Goal: Task Accomplishment & Management: Use online tool/utility

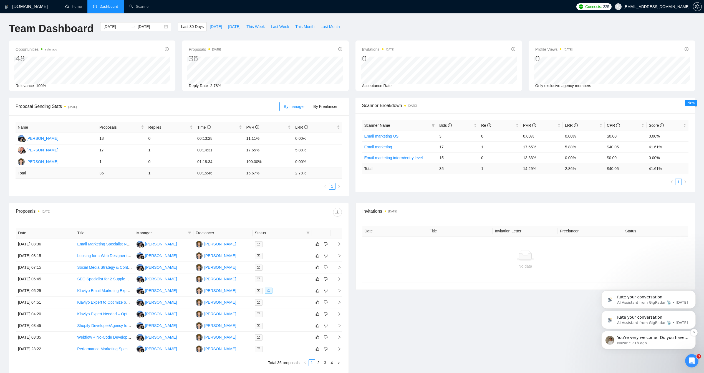
click at [658, 342] on p "Nazar • 21h ago" at bounding box center [653, 343] width 72 height 5
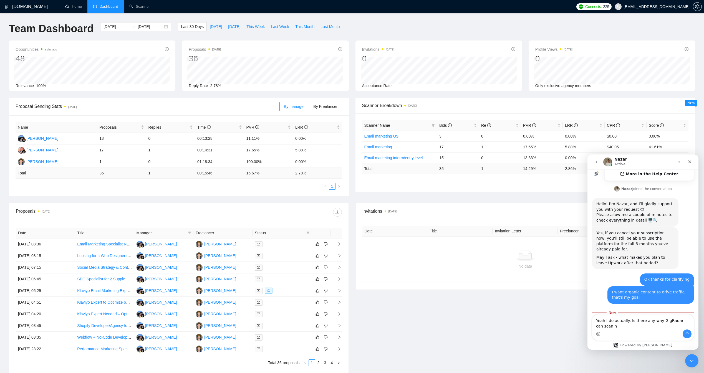
scroll to position [227, 0]
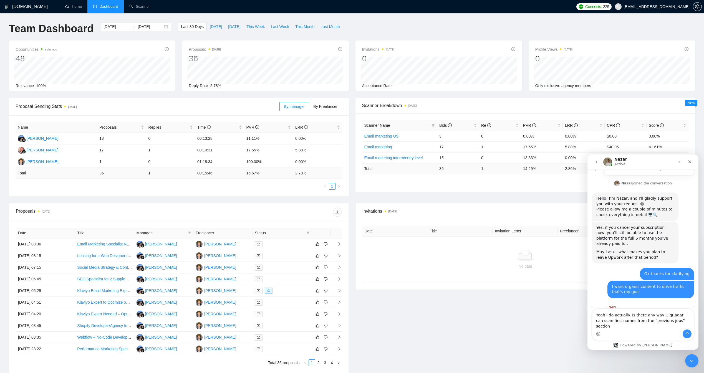
type textarea "Yeah I do actually. Is there any way GigRadar can scan first names from the "pr…"
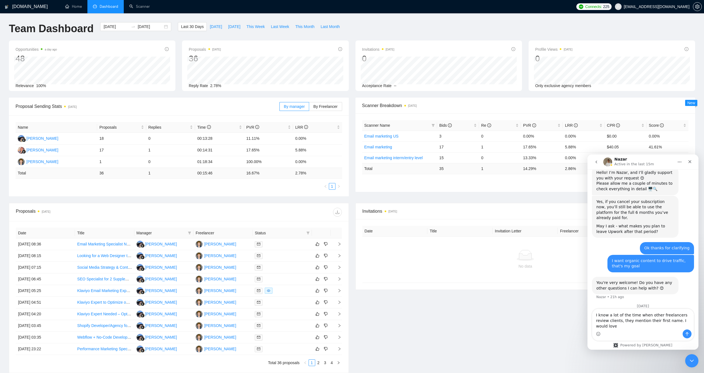
scroll to position [266, 0]
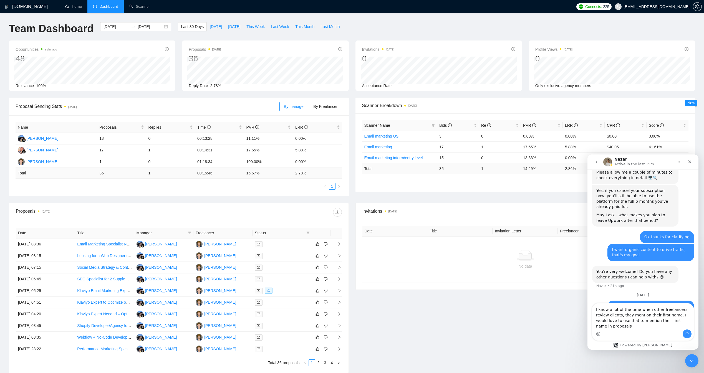
type textarea "I know a lot of the time when other freelancers review clients, they mention th…"
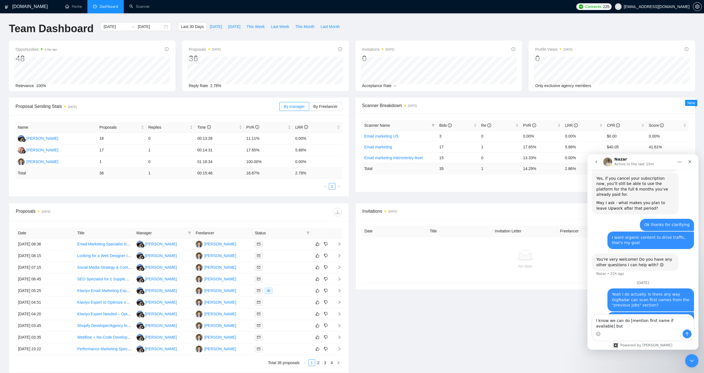
type textarea "I"
click at [692, 328] on textarea "I know we can do [mention first name if available] but" at bounding box center [644, 322] width 102 height 15
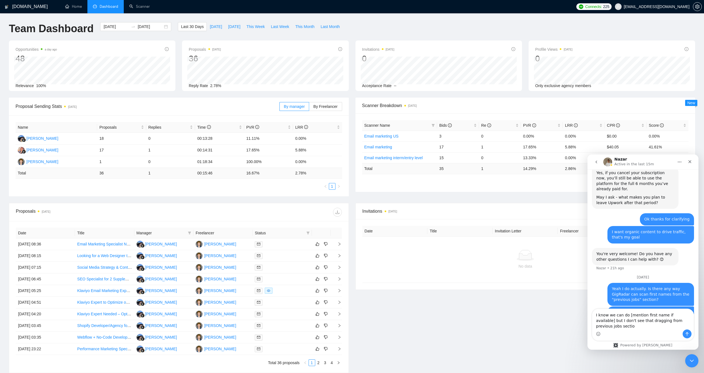
type textarea "I know we can do [mention first name if available] but I don't see that draggin…"
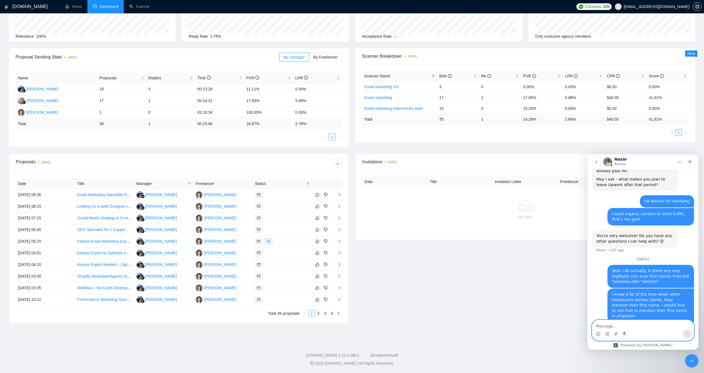
scroll to position [44, 0]
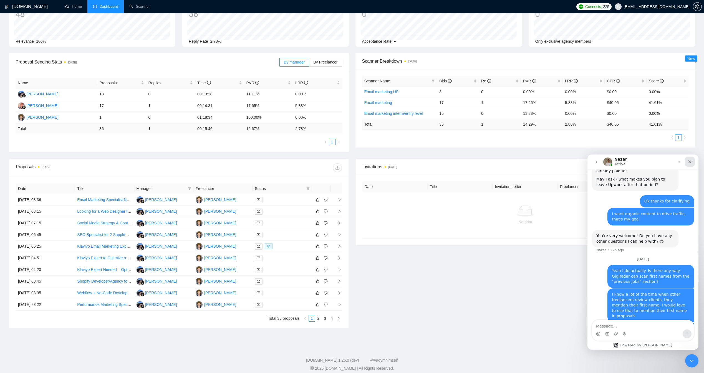
click at [692, 162] on icon "Close" at bounding box center [690, 162] width 4 height 4
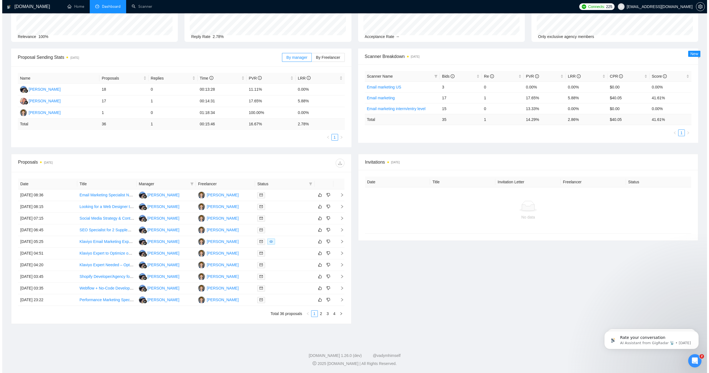
scroll to position [0, 0]
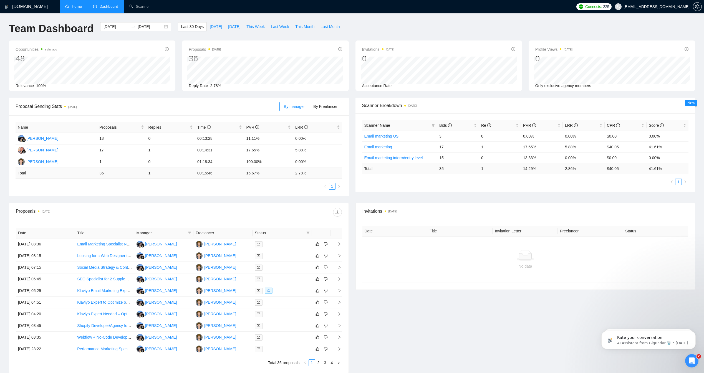
click at [81, 7] on link "Home" at bounding box center [73, 6] width 17 height 5
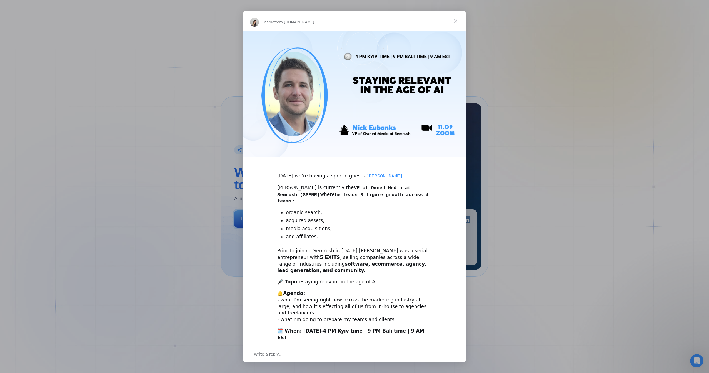
click at [456, 21] on span "Close" at bounding box center [455, 21] width 20 height 20
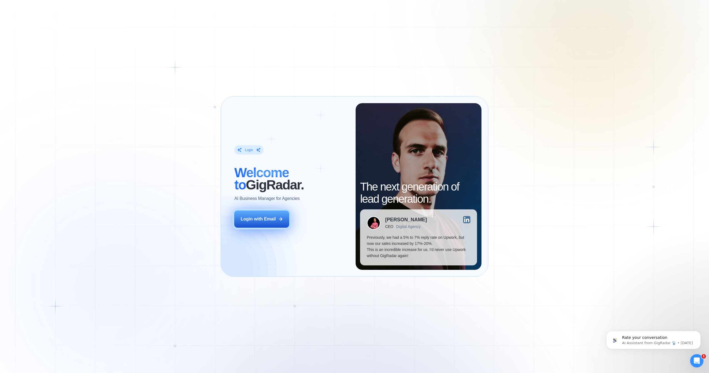
click at [269, 225] on button "Login with Email" at bounding box center [261, 219] width 55 height 17
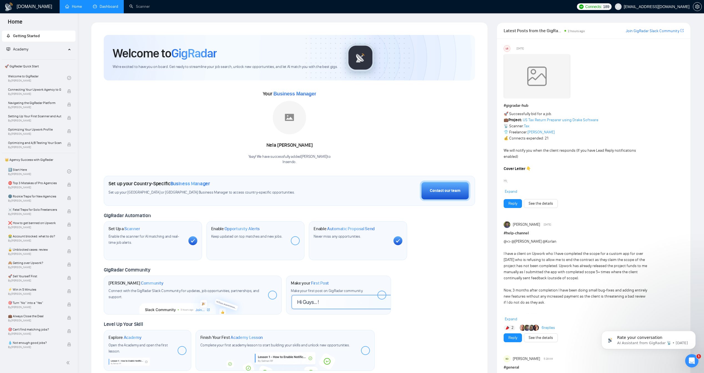
click at [109, 9] on link "Dashboard" at bounding box center [105, 6] width 25 height 5
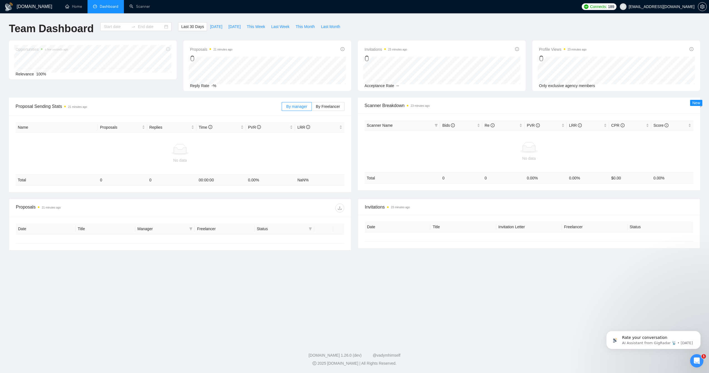
type input "[DATE]"
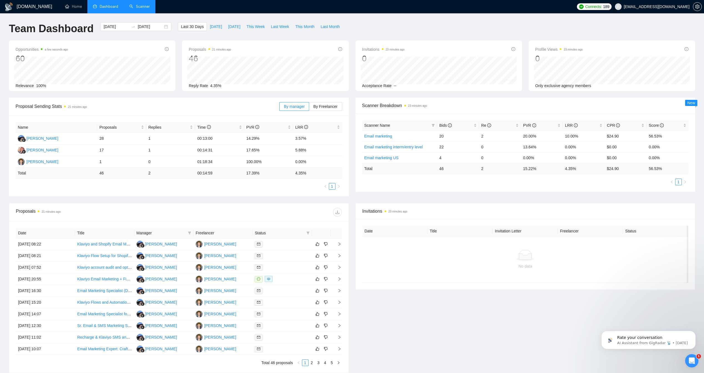
click at [145, 5] on link "Scanner" at bounding box center [139, 6] width 21 height 5
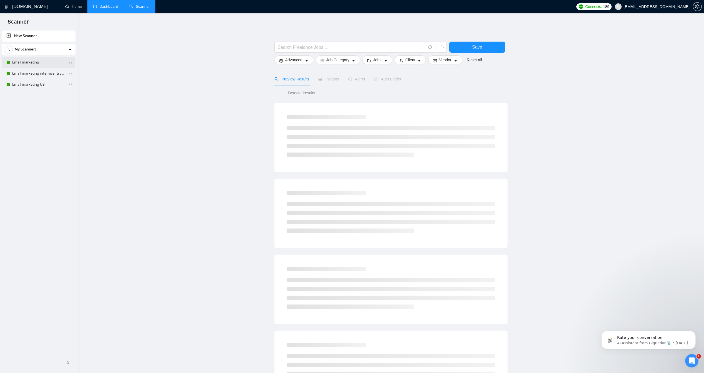
click at [44, 62] on link "Email marketing" at bounding box center [38, 62] width 53 height 11
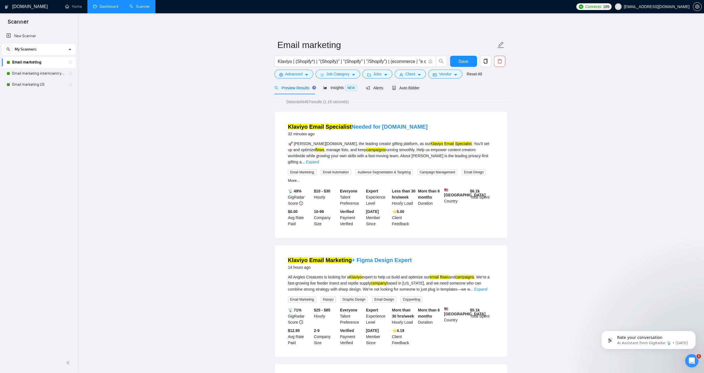
click at [51, 64] on link "Email marketing" at bounding box center [38, 62] width 53 height 11
click at [411, 90] on span "Auto Bidder" at bounding box center [405, 88] width 27 height 4
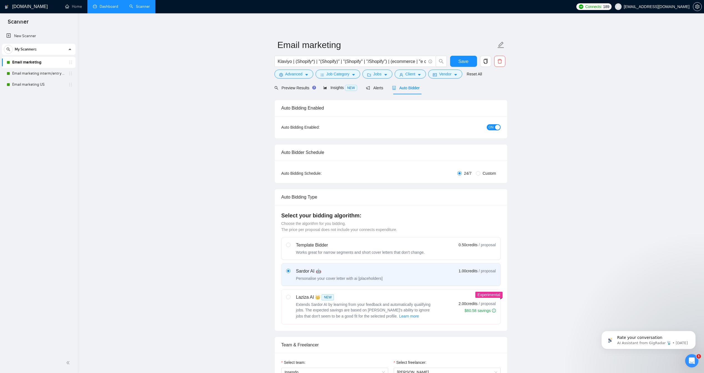
checkbox input "true"
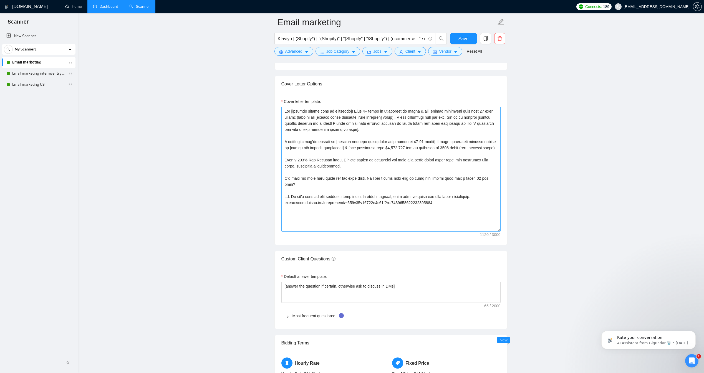
scroll to position [576, 0]
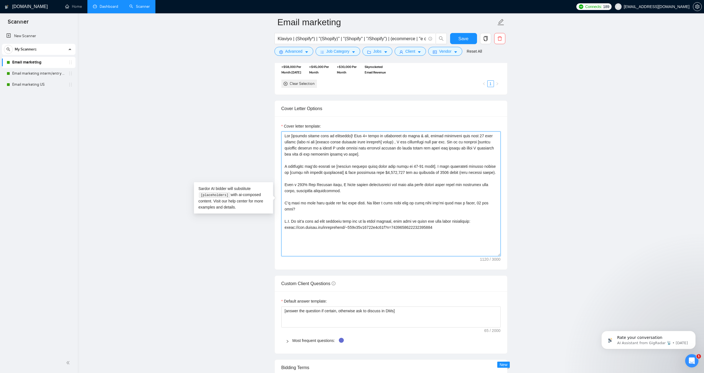
drag, startPoint x: 453, startPoint y: 231, endPoint x: 225, endPoint y: 132, distance: 247.7
click at [225, 132] on main "Email marketing Klaviyo | (Shopify*) | "(Shopify)" | "(Shopify" | "/Shopify") |…" at bounding box center [391, 275] width 609 height 1659
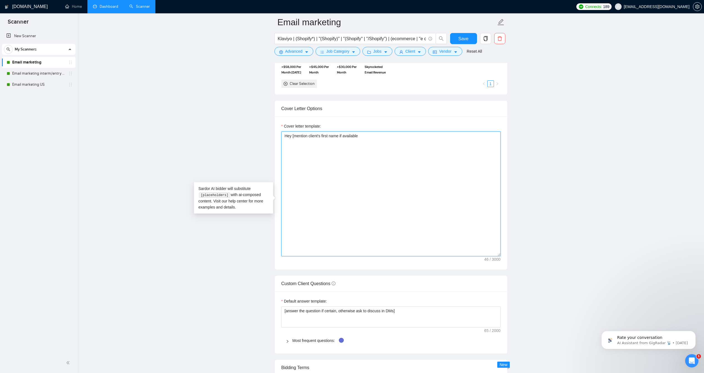
click at [338, 145] on textarea "Hey [mention client's first name if available" at bounding box center [391, 194] width 219 height 125
click at [424, 147] on textarea "Hey [mention client's first name or name of brand if available" at bounding box center [391, 194] width 219 height 125
click at [288, 143] on textarea "Hey [mention client's first name or name of brand if available]!" at bounding box center [391, 194] width 219 height 125
click at [407, 145] on textarea "Hey hey [mention client's first name or name of brand if available]!" at bounding box center [391, 194] width 219 height 125
click at [411, 146] on textarea "Hey hey [mention client's first name or name of brand if available]!" at bounding box center [391, 194] width 219 height 125
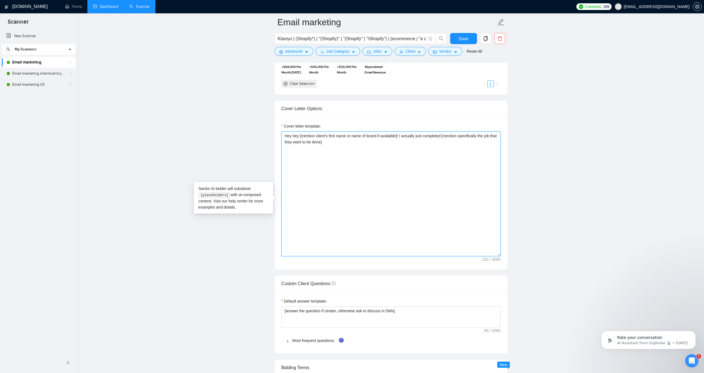
click at [421, 145] on textarea "Hey hey [mention client's first name or name of brand if available]! I actually…" at bounding box center [391, 194] width 219 height 125
click at [447, 144] on textarea "Hey hey [mention client's first name or name of brand if available]! I actually…" at bounding box center [391, 194] width 219 height 125
click at [458, 144] on textarea "Hey hey [mention client's first name or name of brand if available]! I actually…" at bounding box center [391, 194] width 219 height 125
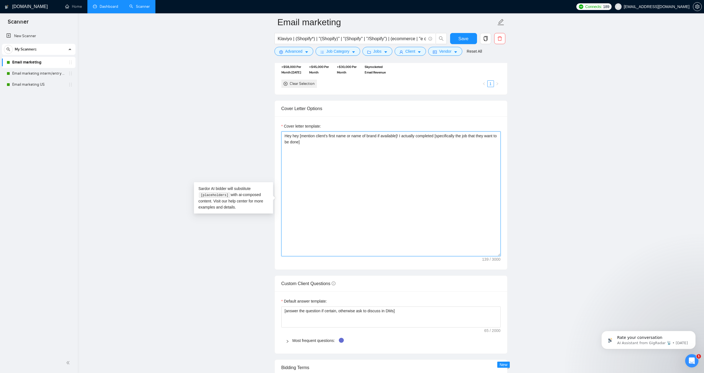
click at [438, 144] on textarea "Hey hey [mention client's first name or name of brand if available]! I actually…" at bounding box center [391, 194] width 219 height 125
click at [353, 151] on textarea "Hey hey [mention client's first name or name of brand if available]! I actually…" at bounding box center [391, 194] width 219 height 125
click at [619, 145] on main "Email marketing Klaviyo | (Shopify*) | "(Shopify)" | "(Shopify" | "/Shopify") |…" at bounding box center [391, 275] width 609 height 1659
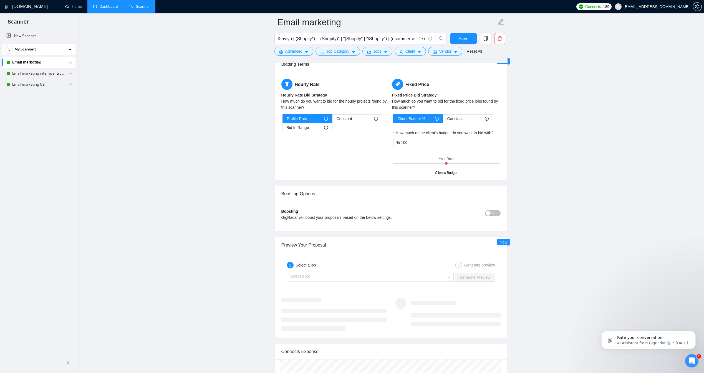
scroll to position [966, 0]
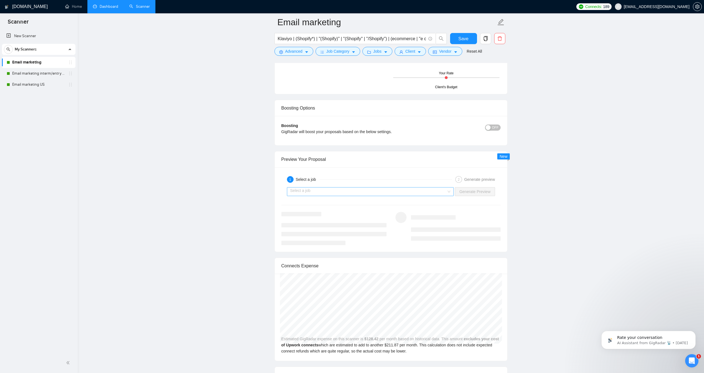
click at [440, 196] on input "search" at bounding box center [368, 192] width 157 height 8
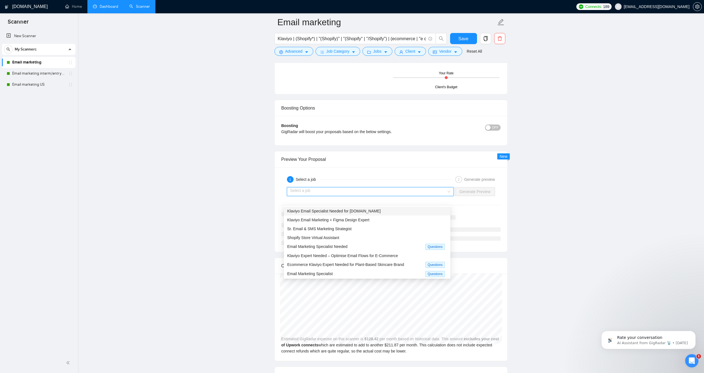
click at [361, 214] on div "Klaviyo Email Specialist Needed for Throne.com" at bounding box center [367, 211] width 167 height 9
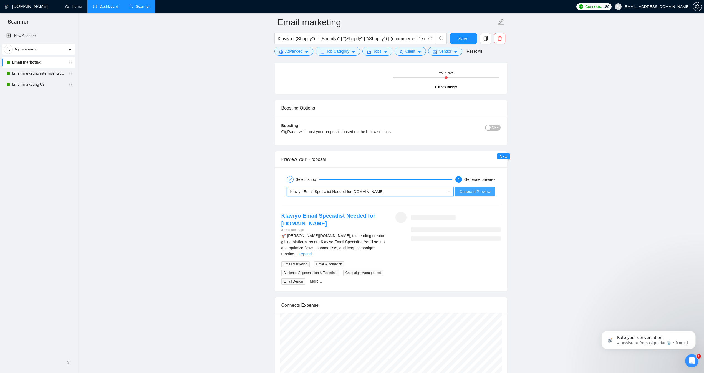
click at [460, 195] on span "Generate Preview" at bounding box center [475, 192] width 31 height 6
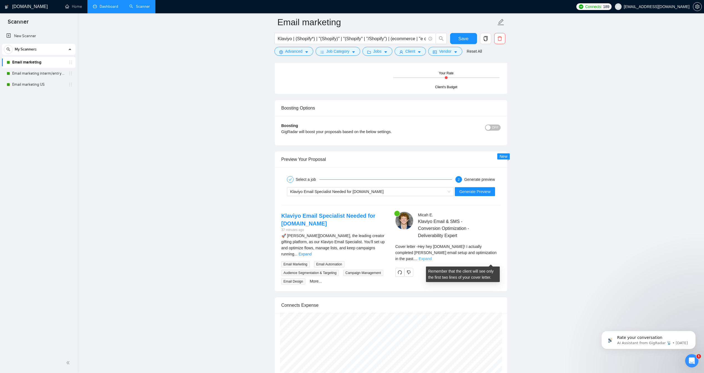
click at [432, 261] on link "Expand" at bounding box center [425, 259] width 13 height 4
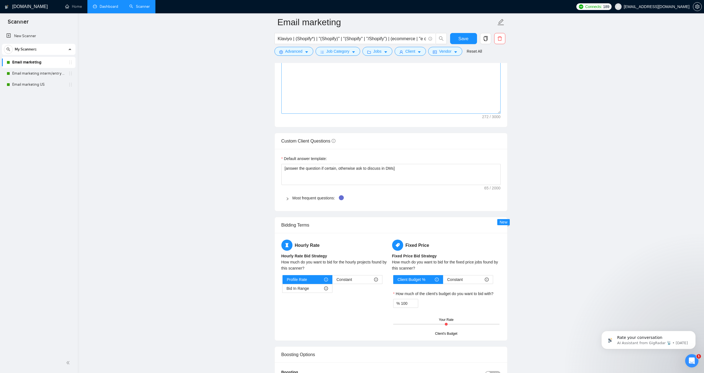
scroll to position [553, 0]
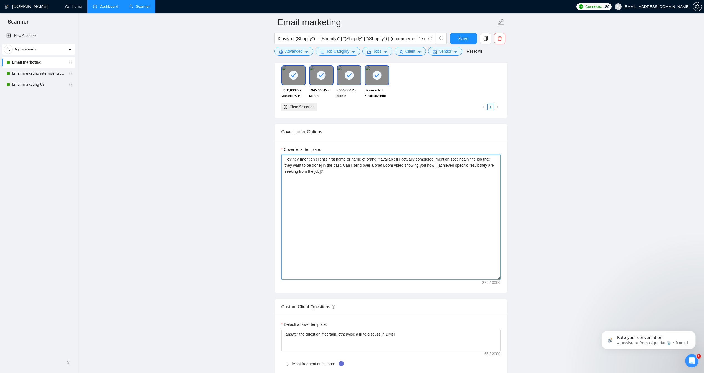
click at [327, 175] on textarea "Hey hey [mention client's first name or name of brand if available]! I actually…" at bounding box center [391, 217] width 219 height 125
drag, startPoint x: 419, startPoint y: 173, endPoint x: 328, endPoint y: 173, distance: 90.2
click at [328, 173] on textarea "Hey hey [mention client's first name or name of brand if available]! I actually…" at bounding box center [391, 217] width 219 height 125
click at [423, 179] on textarea "Hey hey [mention client's first name or name of brand if available]! I actually…" at bounding box center [391, 217] width 219 height 125
paste textarea "but paraphrase so it does not sounds AI generated"
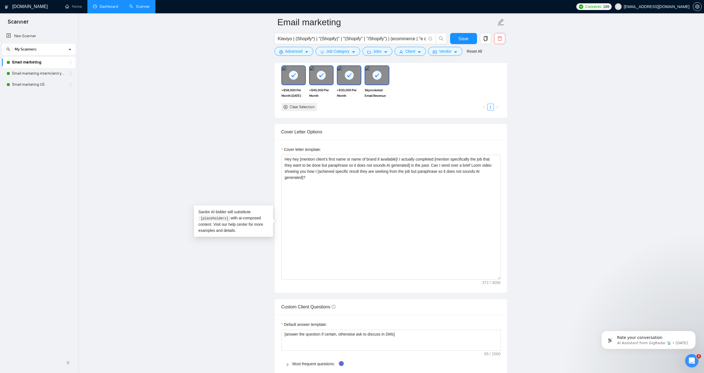
click at [634, 177] on main "Email marketing Klaviyo | (Shopify*) | "(Shopify)" | "(Shopify" | "/Shopify") |…" at bounding box center [391, 325] width 609 height 1713
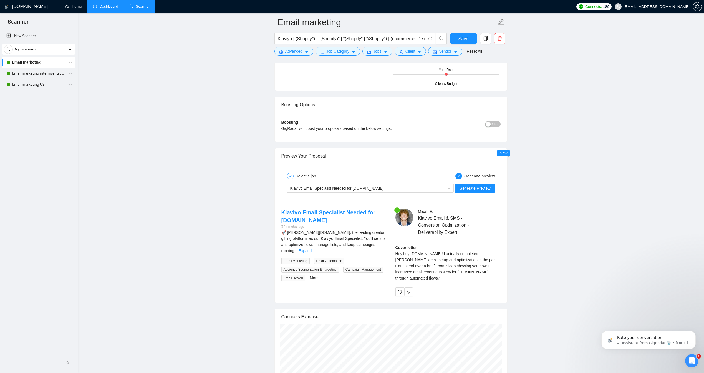
scroll to position [1050, 0]
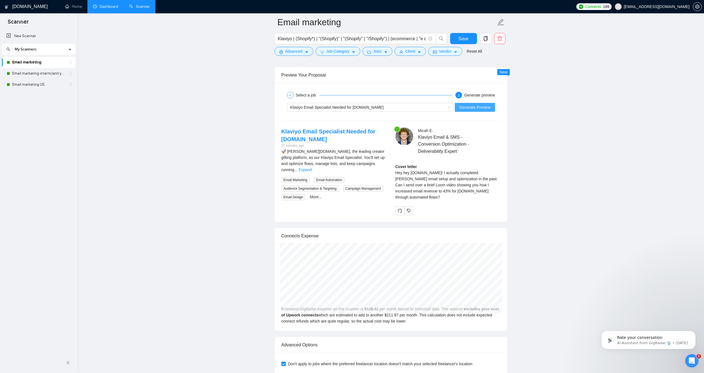
click at [479, 111] on span "Generate Preview" at bounding box center [475, 107] width 31 height 6
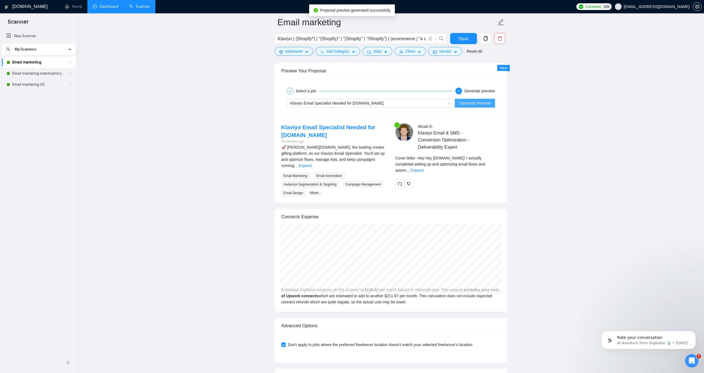
scroll to position [1048, 0]
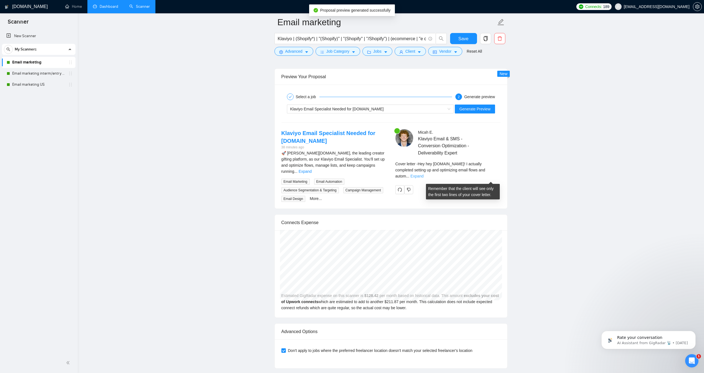
click at [424, 177] on link "Expand" at bounding box center [417, 176] width 13 height 4
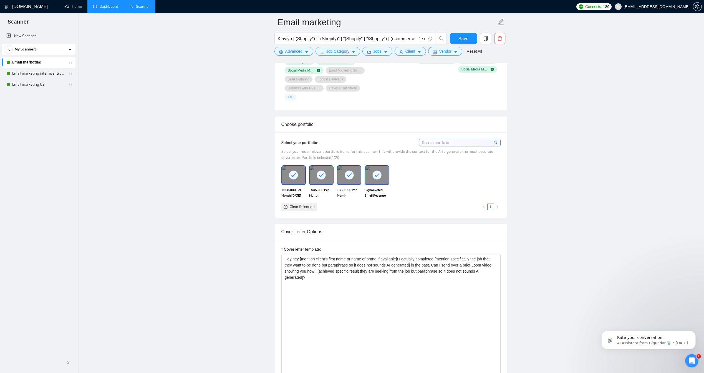
scroll to position [449, 0]
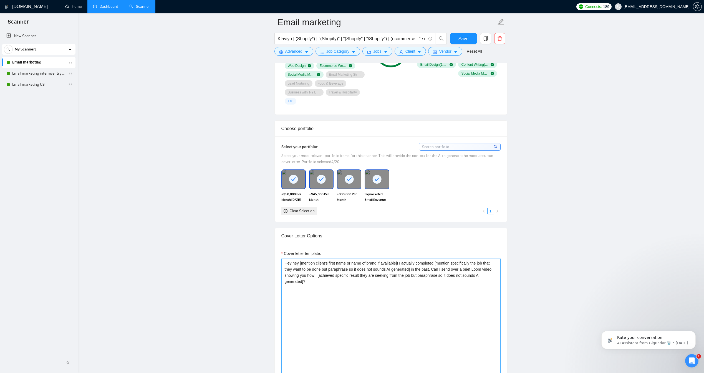
click at [426, 272] on textarea "Hey hey [mention client's first name or name of brand if available]! I actually…" at bounding box center [391, 321] width 219 height 125
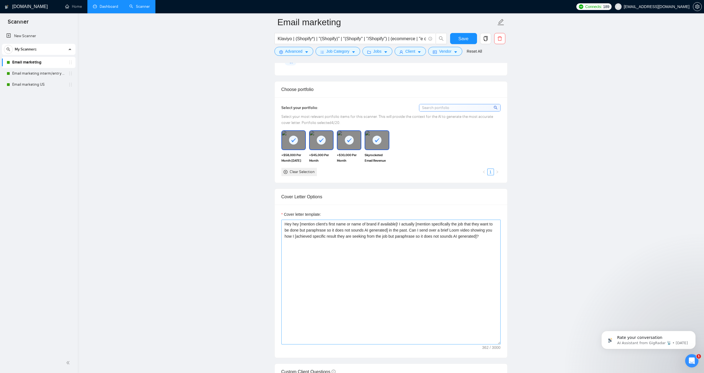
scroll to position [488, 0]
drag, startPoint x: 351, startPoint y: 233, endPoint x: 347, endPoint y: 232, distance: 3.6
click at [347, 232] on textarea "Hey hey [mention client's first name or name of brand if available]! I actually…" at bounding box center [391, 282] width 219 height 125
click at [397, 234] on textarea "Hey hey [mention client's first name or name of brand if available]! I actually…" at bounding box center [391, 282] width 219 height 125
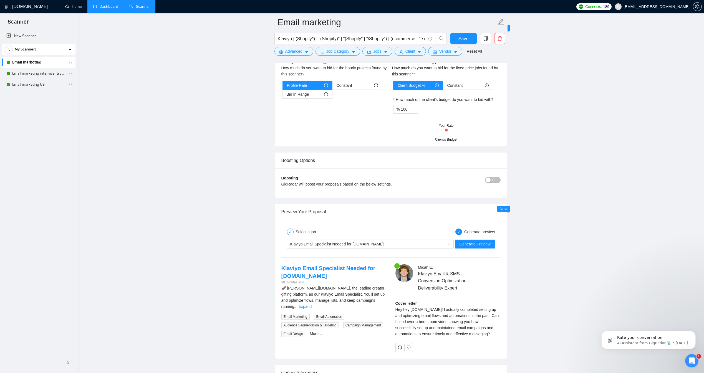
scroll to position [909, 0]
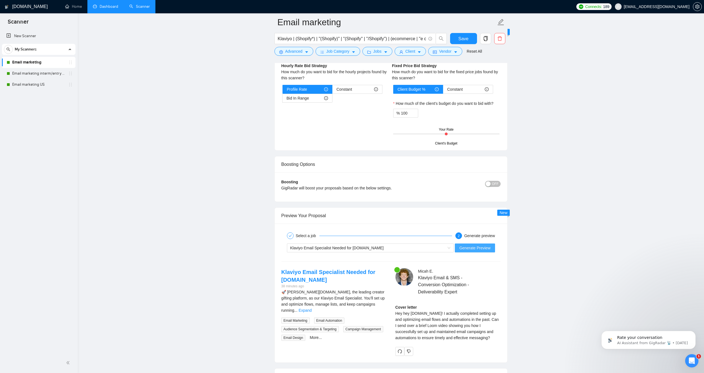
click at [485, 251] on span "Generate Preview" at bounding box center [475, 248] width 31 height 6
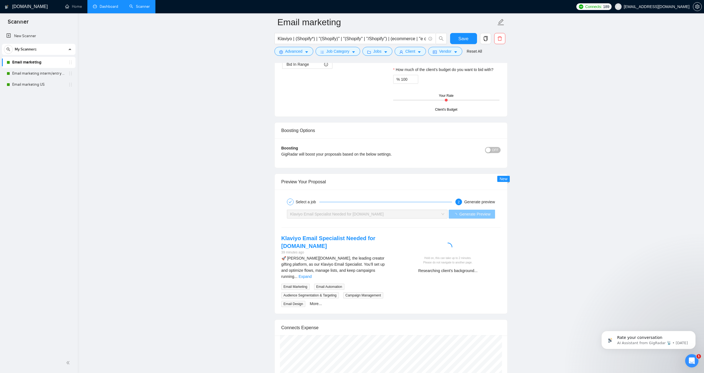
scroll to position [950, 0]
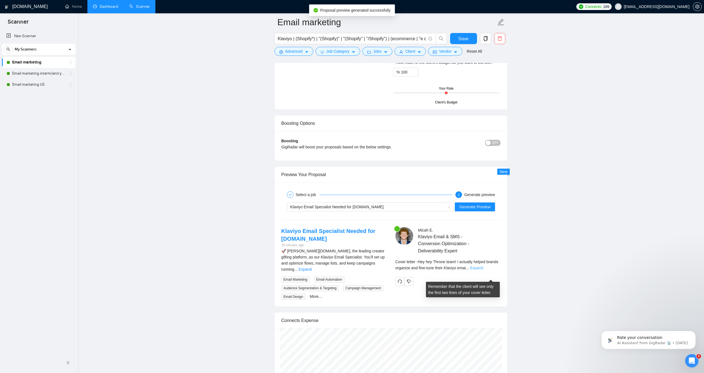
click at [483, 270] on link "Expand" at bounding box center [476, 268] width 13 height 4
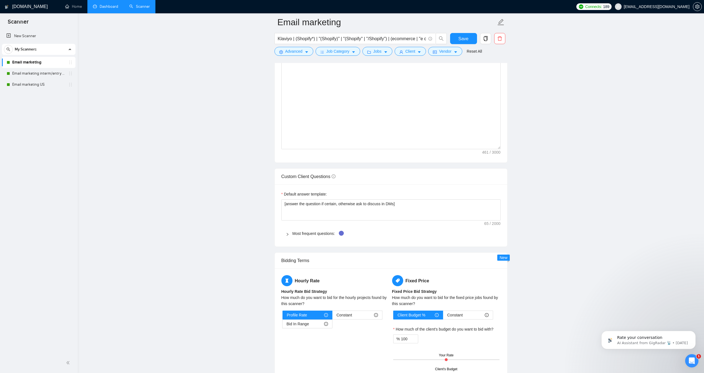
scroll to position [603, 0]
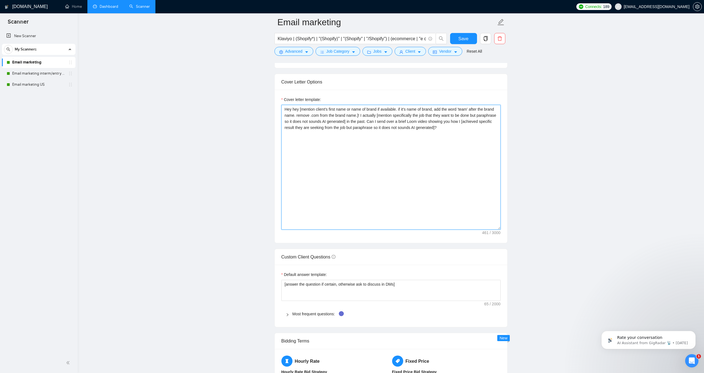
click at [469, 137] on textarea "Hey hey [mention client's first name or name of brand if available. if it's nam…" at bounding box center [391, 167] width 219 height 125
click at [365, 130] on textarea "Hey hey [mention client's first name or name of brand if available. if it's nam…" at bounding box center [391, 167] width 219 height 125
drag, startPoint x: 689, startPoint y: 137, endPoint x: 687, endPoint y: 138, distance: 2.9
click at [689, 137] on div "GigRadar.io Home Dashboard Scanner Connects: 189 micah@insendo.co Email marketi…" at bounding box center [391, 286] width 627 height 1778
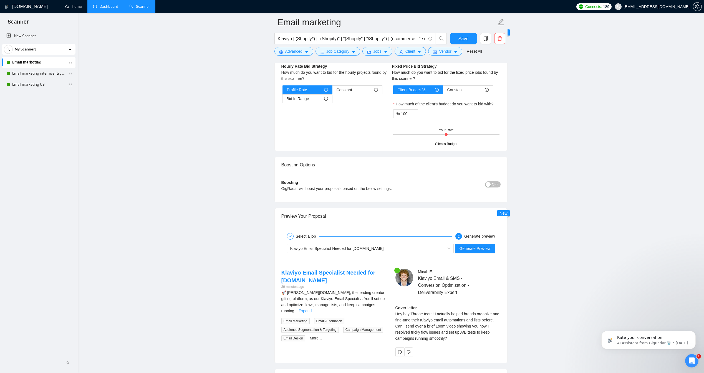
scroll to position [909, 0]
click at [484, 252] on div "Klaviyo Email Specialist Needed for Throne.com Generate Preview" at bounding box center [391, 248] width 220 height 13
click at [483, 252] on span "Generate Preview" at bounding box center [475, 248] width 31 height 6
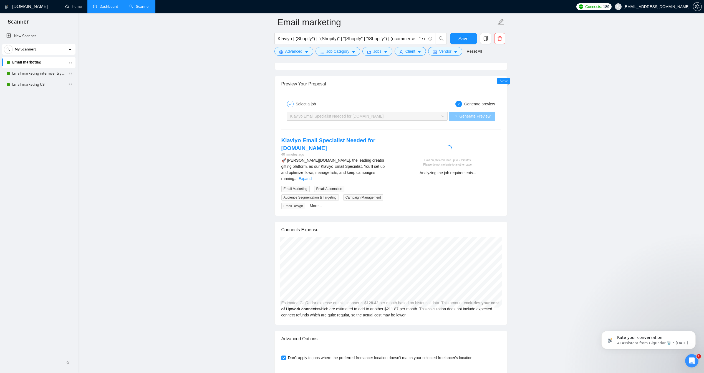
scroll to position [1033, 0]
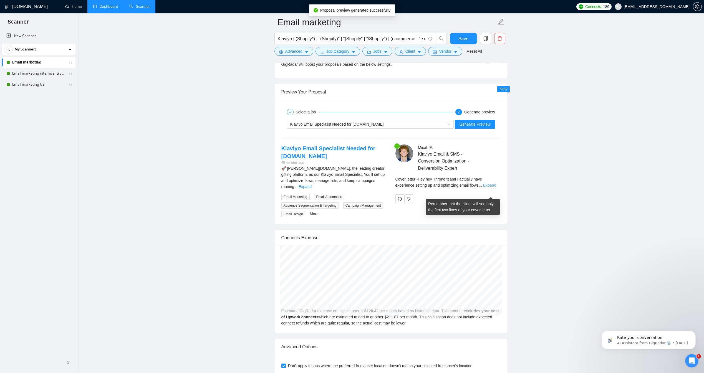
click at [486, 188] on link "Expand" at bounding box center [489, 185] width 13 height 4
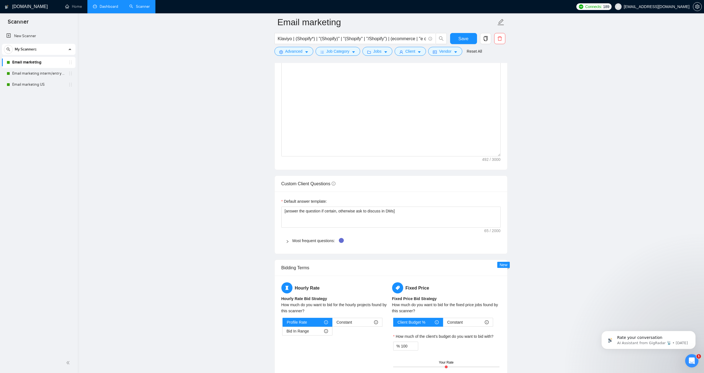
scroll to position [471, 0]
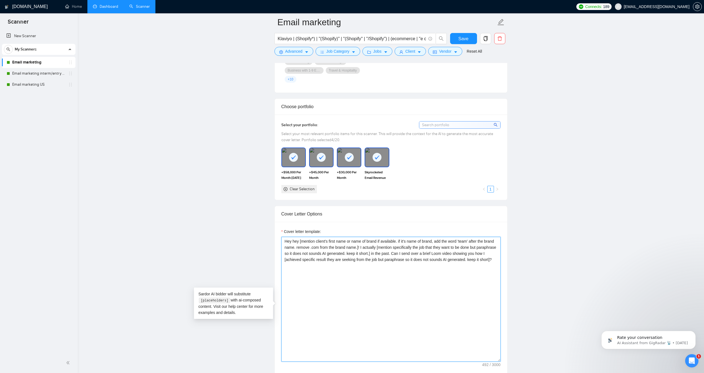
drag, startPoint x: 342, startPoint y: 277, endPoint x: 259, endPoint y: 246, distance: 87.9
paste textarea "[mention client’s first name or brand name (add "team" if it’s a brand; remove …"
drag, startPoint x: 403, startPoint y: 265, endPoint x: 362, endPoint y: 257, distance: 41.5
click at [362, 257] on textarea "Hey [mention client’s first name or brand name (add "team" if it’s a brand; rem…" at bounding box center [391, 299] width 219 height 125
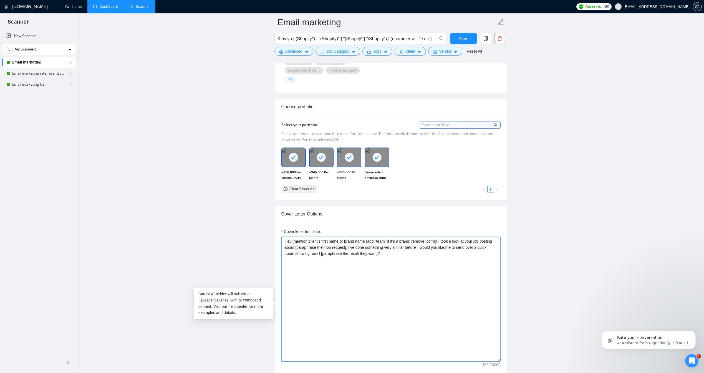
click at [333, 267] on textarea "Hey [mention client’s first name or brand name (add "team" if it’s a brand; rem…" at bounding box center [391, 299] width 219 height 125
drag, startPoint x: 329, startPoint y: 261, endPoint x: 371, endPoint y: 253, distance: 42.7
click at [371, 253] on textarea "Hey [mention client’s first name or brand name (add "team" if it’s a brand; rem…" at bounding box center [391, 299] width 219 height 125
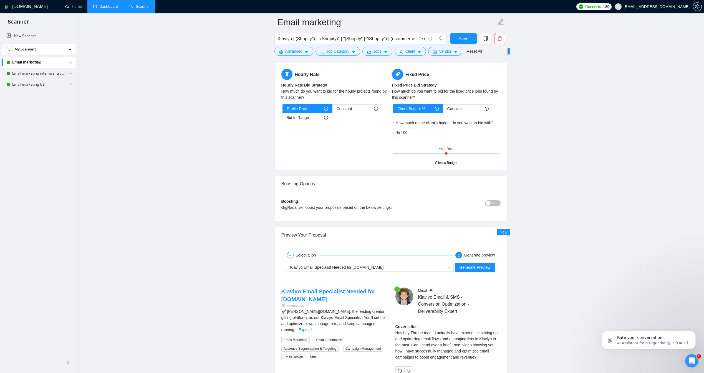
scroll to position [917, 0]
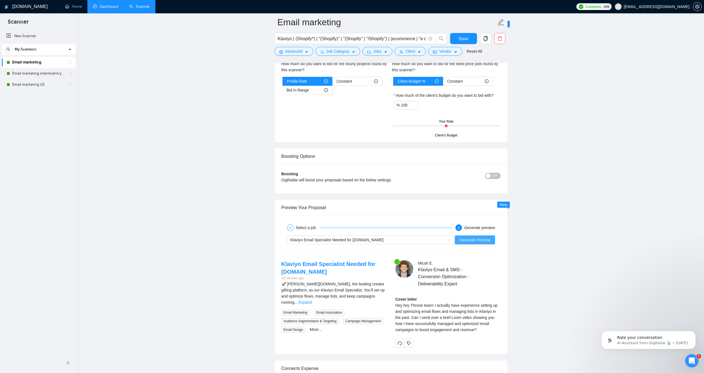
click at [480, 243] on span "Generate Preview" at bounding box center [475, 240] width 31 height 6
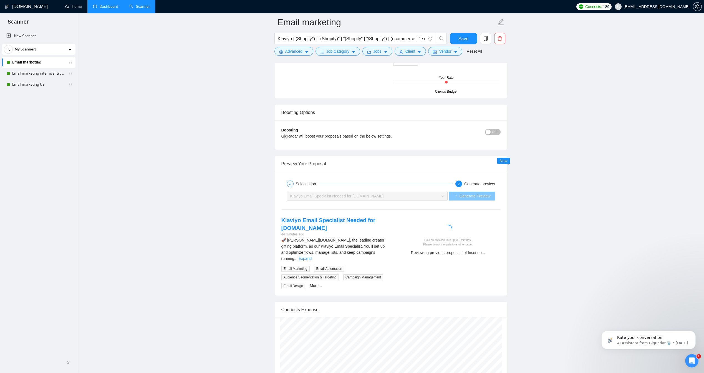
scroll to position [962, 0]
click at [487, 259] on link "Expand" at bounding box center [487, 257] width 13 height 4
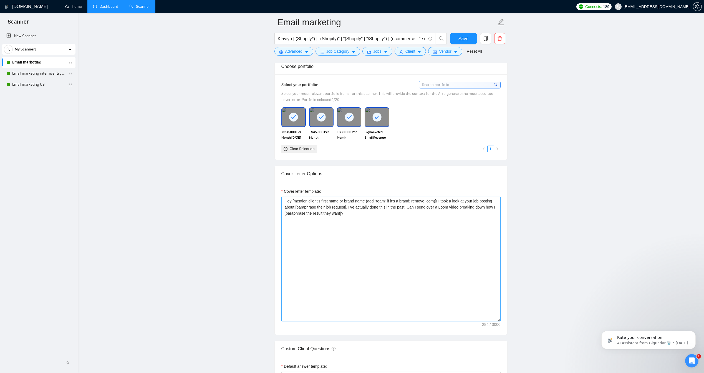
scroll to position [506, 0]
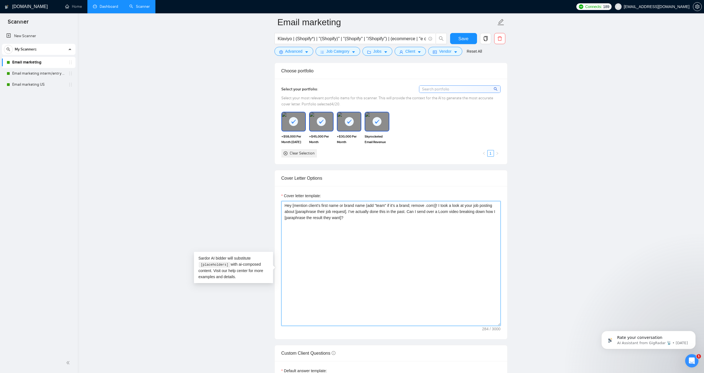
drag, startPoint x: 362, startPoint y: 220, endPoint x: 443, endPoint y: 210, distance: 81.7
click at [451, 205] on div "Cover letter template: Hey [mention client’s first name or brand name (add "tea…" at bounding box center [391, 259] width 219 height 133
click at [357, 217] on textarea "Hey [mention client’s first name or brand name (add "team" if it’s a brand; rem…" at bounding box center [391, 263] width 219 height 125
drag, startPoint x: 360, startPoint y: 221, endPoint x: 345, endPoint y: 222, distance: 15.6
click at [344, 222] on textarea "Hey [mention client’s first name or brand name (add "team" if it’s a brand; rem…" at bounding box center [391, 263] width 219 height 125
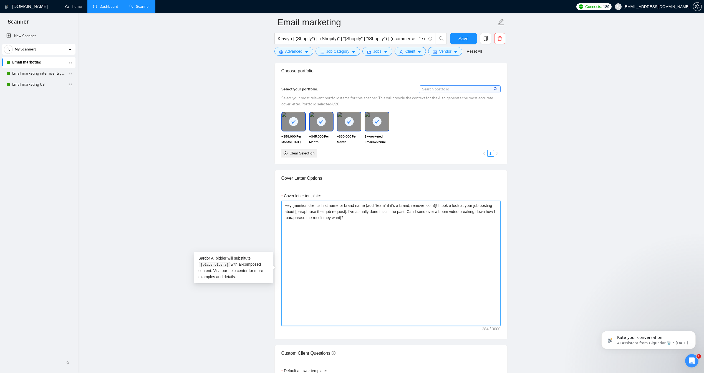
click at [350, 219] on textarea "Hey [mention client’s first name or brand name (add "team" if it’s a brand; rem…" at bounding box center [391, 263] width 219 height 125
drag, startPoint x: 360, startPoint y: 220, endPoint x: 351, endPoint y: 221, distance: 9.2
click at [350, 221] on textarea "Hey [mention client’s first name or brand name (add "team" if it’s a brand; rem…" at bounding box center [391, 263] width 219 height 125
click at [358, 220] on textarea "Hey [mention client’s first name or brand name (add "team" if it’s a brand; rem…" at bounding box center [391, 263] width 219 height 125
drag, startPoint x: 361, startPoint y: 219, endPoint x: 296, endPoint y: 220, distance: 64.7
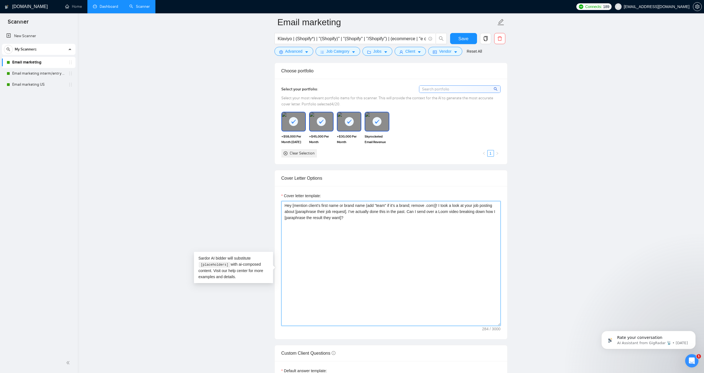
click at [296, 220] on textarea "Hey [mention client’s first name or brand name (add "team" if it’s a brand; rem…" at bounding box center [391, 263] width 219 height 125
click at [301, 220] on textarea "Hey [mention client’s first name or brand name (add "team" if it’s a brand; rem…" at bounding box center [391, 263] width 219 height 125
click at [395, 219] on textarea "Hey [mention client’s first name or brand name (add "team" if it’s a brand; rem…" at bounding box center [391, 263] width 219 height 125
drag, startPoint x: 471, startPoint y: 222, endPoint x: 411, endPoint y: 222, distance: 59.7
click at [411, 222] on textarea "Hey [mention client’s first name or brand name (add "team" if it’s a brand; rem…" at bounding box center [391, 263] width 219 height 125
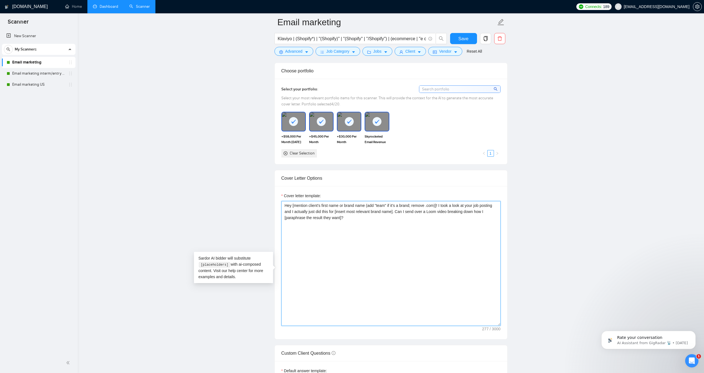
click at [328, 234] on textarea "Hey [mention client’s first name or brand name (add "team" if it’s a brand; rem…" at bounding box center [391, 263] width 219 height 125
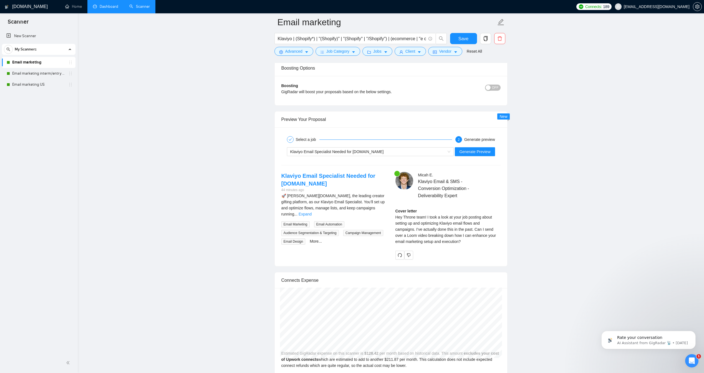
scroll to position [1039, 0]
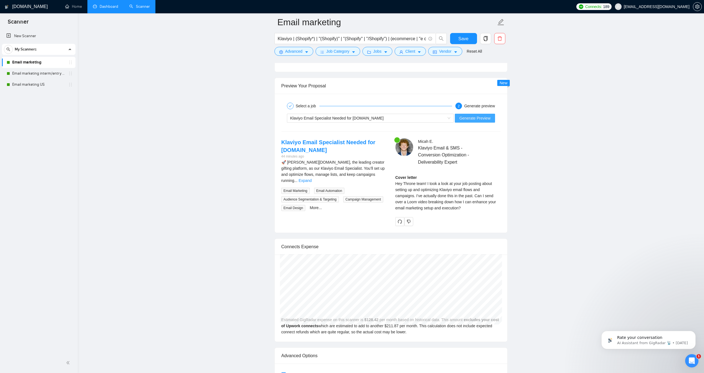
type textarea "Hey [mention client’s first name or brand name (add "team" if it’s a brand; rem…"
click at [480, 121] on span "Generate Preview" at bounding box center [475, 118] width 31 height 6
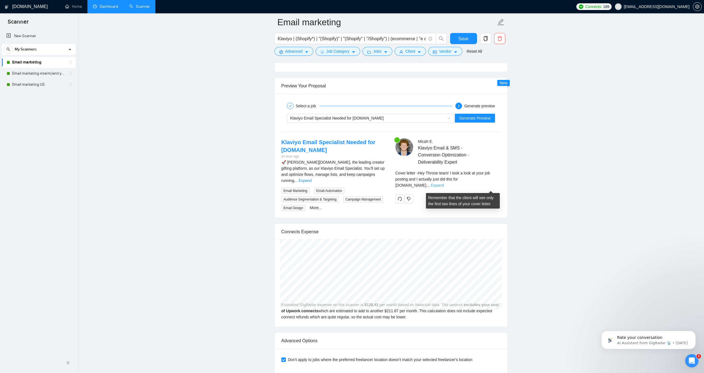
click at [444, 187] on link "Expand" at bounding box center [437, 185] width 13 height 4
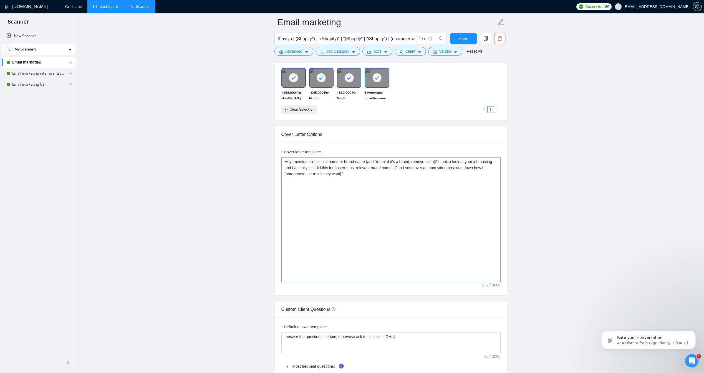
scroll to position [531, 0]
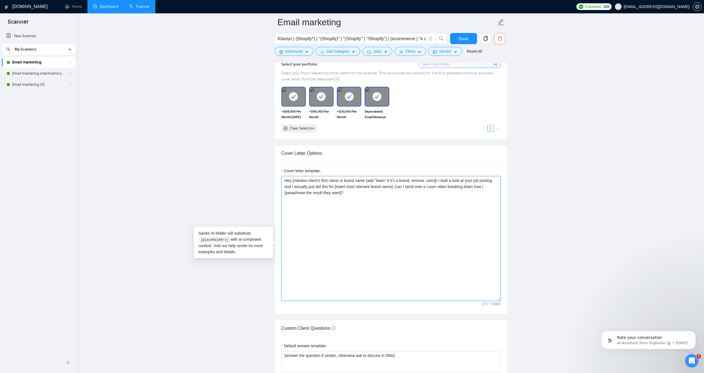
drag, startPoint x: 381, startPoint y: 202, endPoint x: 280, endPoint y: 186, distance: 102.3
click at [282, 186] on textarea "Hey [mention client’s first name or brand name (add "team" if it’s a brand; rem…" at bounding box center [391, 238] width 219 height 125
click at [219, 188] on main "Email marketing Klaviyo | (Shopify*) | "(Shopify)" | "(Shopify" | "/Shopify") |…" at bounding box center [391, 347] width 609 height 1713
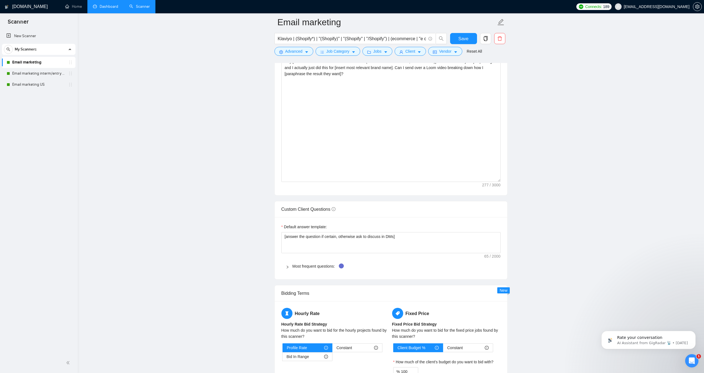
scroll to position [589, 0]
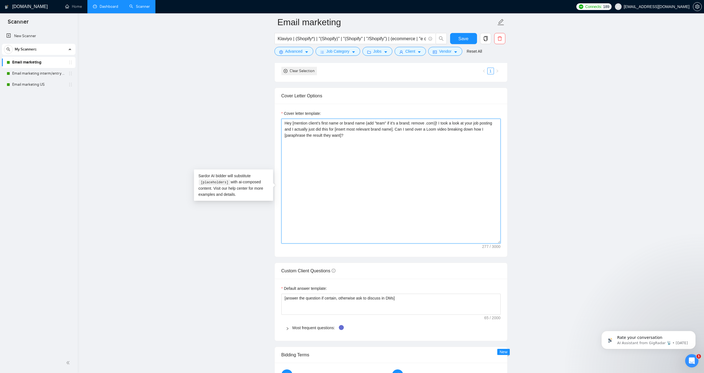
drag, startPoint x: 370, startPoint y: 142, endPoint x: 253, endPoint y: 125, distance: 117.6
click at [253, 125] on main "Email marketing Klaviyo | (Shopify*) | "(Shopify)" | "(Shopify" | "/Shopify") |…" at bounding box center [391, 289] width 609 height 1713
click at [202, 93] on main "Email marketing Klaviyo | (Shopify*) | "(Shopify)" | "(Shopify" | "/Shopify") |…" at bounding box center [391, 289] width 609 height 1713
click at [459, 40] on span "Save" at bounding box center [464, 38] width 10 height 7
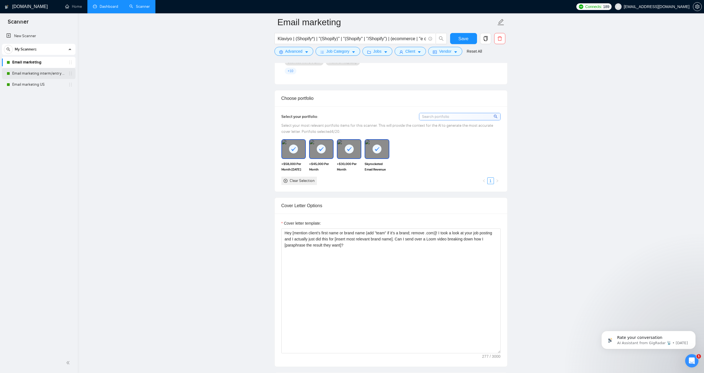
click at [60, 73] on link "Email marketing interm/entry level" at bounding box center [38, 73] width 53 height 11
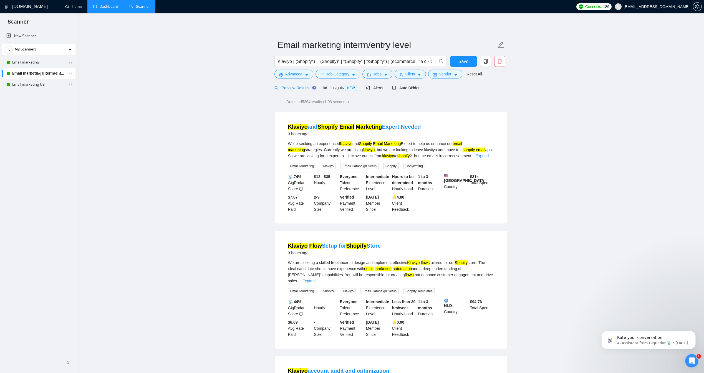
click at [419, 94] on div "Preview Results Insights NEW Alerts Auto Bidder" at bounding box center [391, 87] width 233 height 13
click at [416, 90] on span "Auto Bidder" at bounding box center [405, 88] width 27 height 4
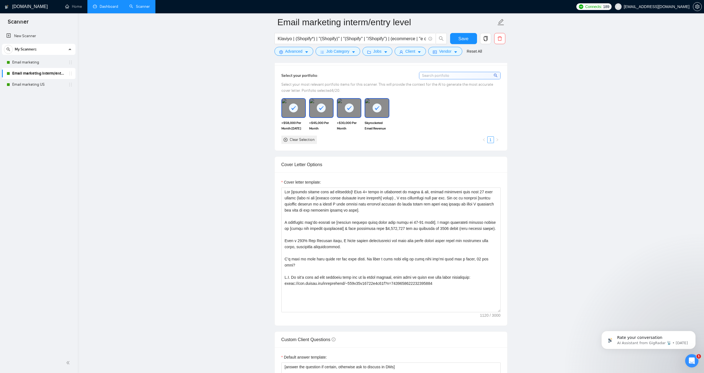
scroll to position [628, 0]
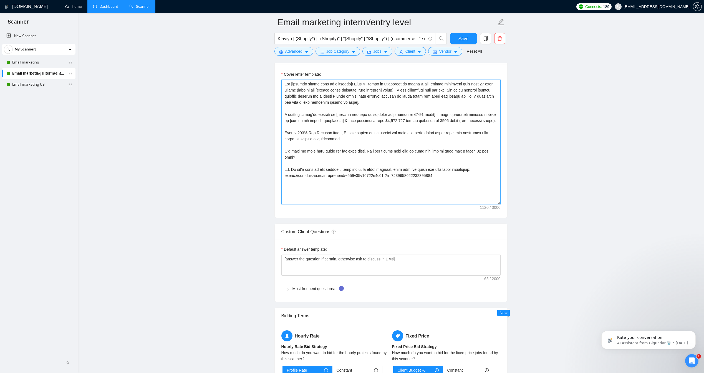
click at [394, 146] on textarea "Cover letter template:" at bounding box center [391, 142] width 219 height 125
click at [394, 145] on textarea "Cover letter template:" at bounding box center [391, 142] width 219 height 125
paste textarea "’s first name or brand name (add "team" if it’s a brand; remove .com)]! I took …"
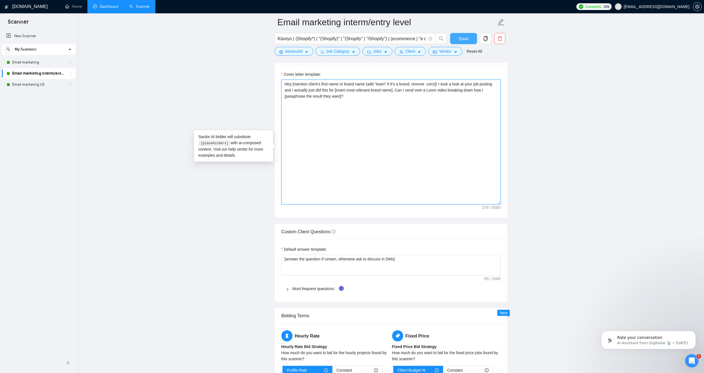
type textarea "Hey [mention client’s first name or brand name (add "team" if it’s a brand; rem…"
click at [461, 38] on span "Save" at bounding box center [464, 38] width 10 height 7
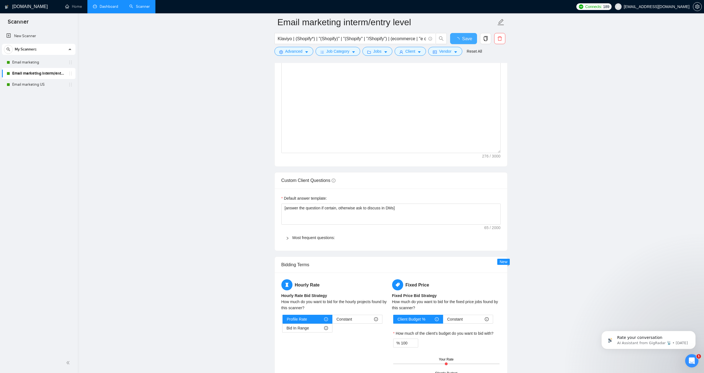
checkbox input "true"
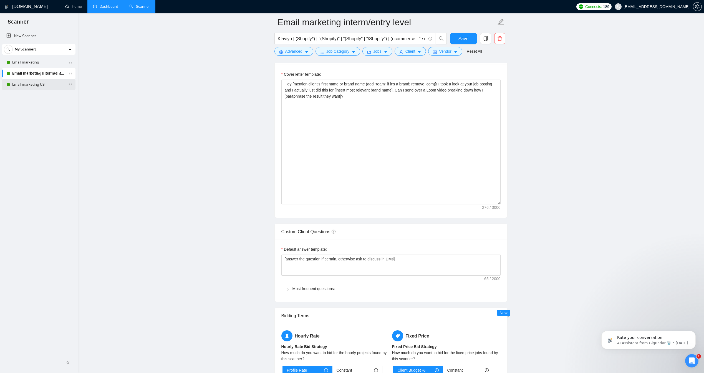
click at [46, 84] on link "Email marketing US" at bounding box center [38, 84] width 53 height 11
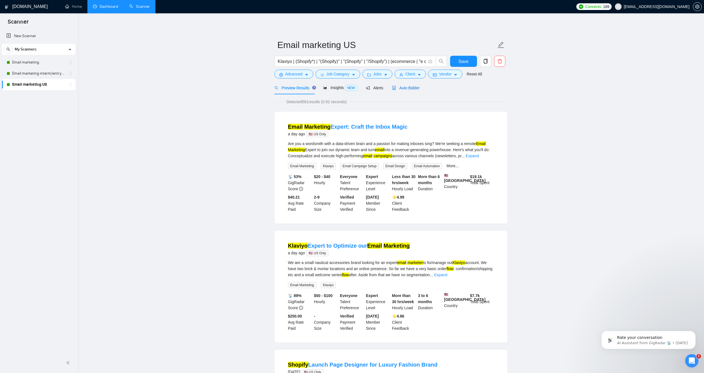
click at [411, 90] on span "Auto Bidder" at bounding box center [405, 88] width 27 height 4
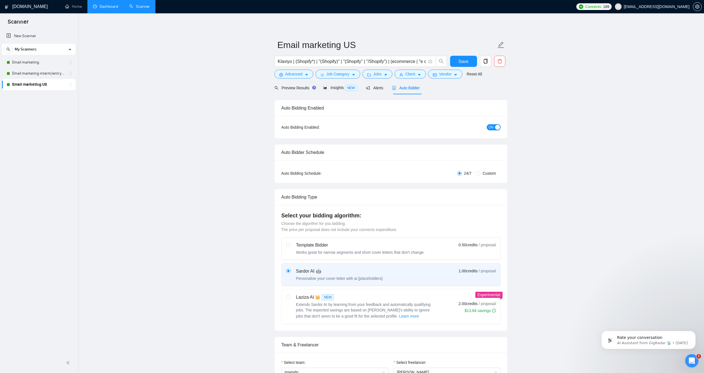
checkbox input "true"
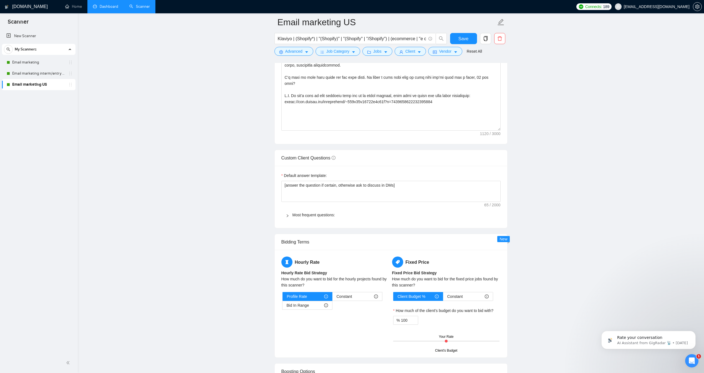
scroll to position [699, 0]
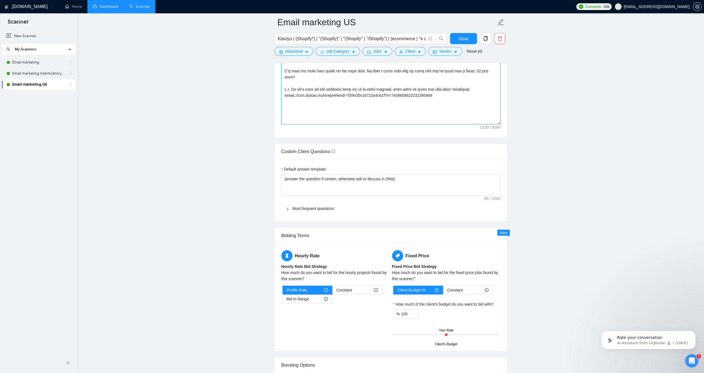
click at [393, 86] on textarea "Cover letter template:" at bounding box center [391, 61] width 219 height 125
paste textarea "’s first name or brand name (add "team" if it’s a brand; remove .com)]! I took …"
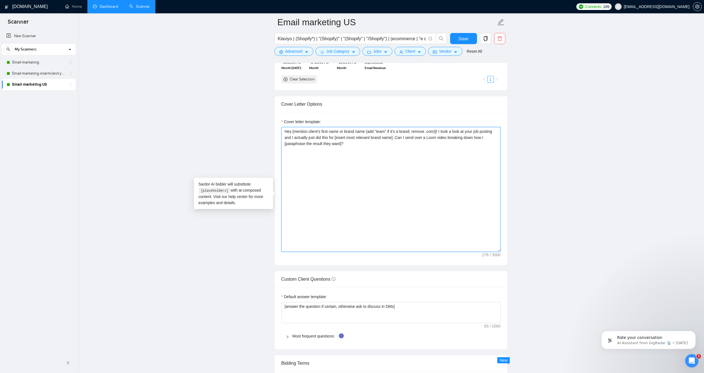
scroll to position [542, 0]
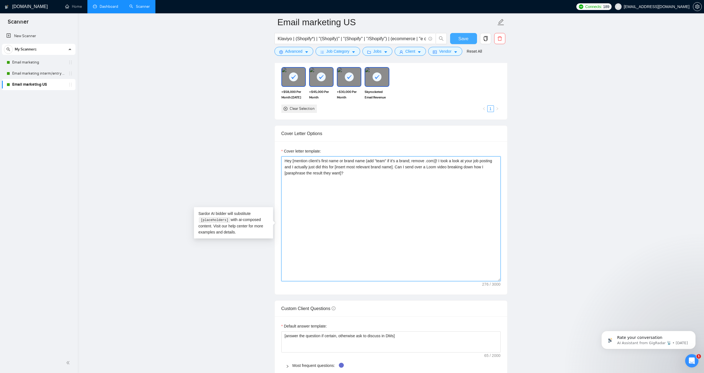
type textarea "Hey [mention client’s first name or brand name (add "team" if it’s a brand; rem…"
click at [460, 41] on span "Save" at bounding box center [464, 38] width 10 height 7
click at [57, 73] on link "Email marketing interm/entry level" at bounding box center [38, 73] width 53 height 11
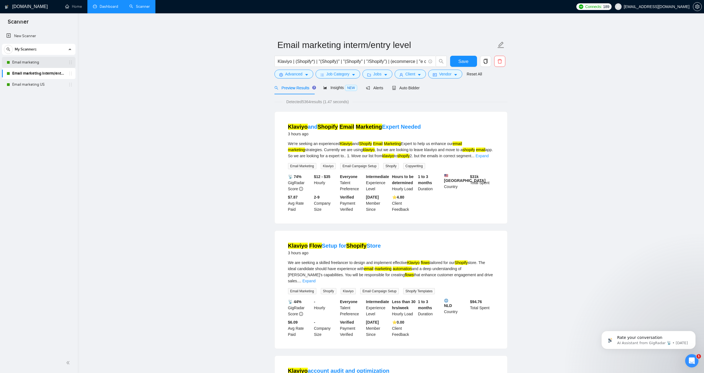
click at [57, 66] on link "Email marketing" at bounding box center [38, 62] width 53 height 11
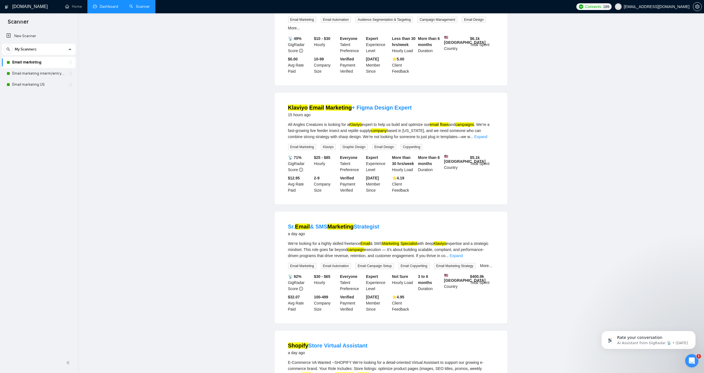
scroll to position [9, 0]
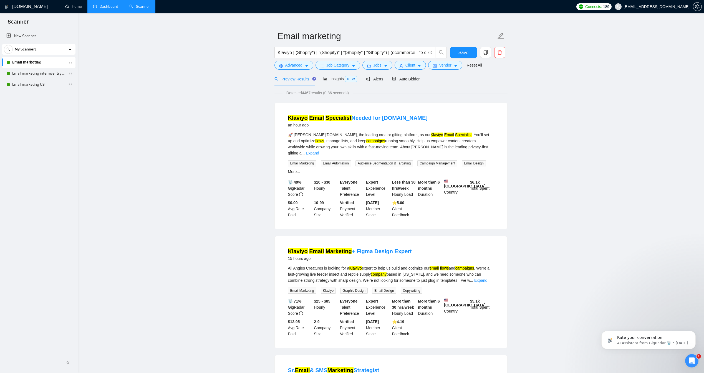
click at [390, 86] on div "Preview Results Insights NEW Alerts Auto Bidder" at bounding box center [347, 78] width 145 height 13
click at [395, 82] on div "Auto Bidder" at bounding box center [405, 79] width 27 height 6
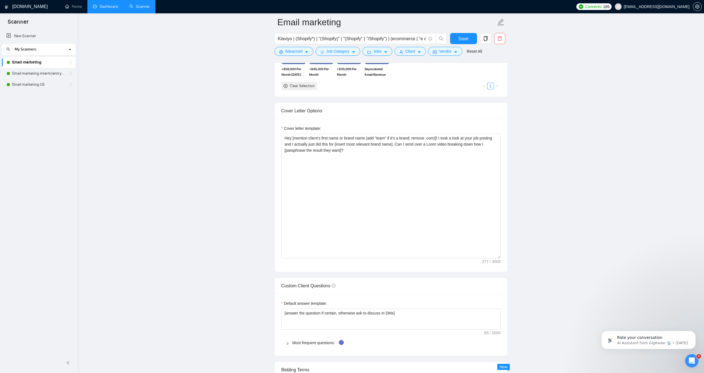
scroll to position [568, 0]
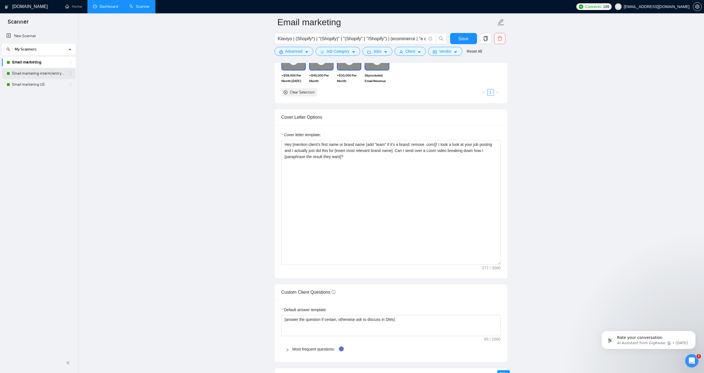
click at [45, 75] on link "Email marketing interm/entry level" at bounding box center [38, 73] width 53 height 11
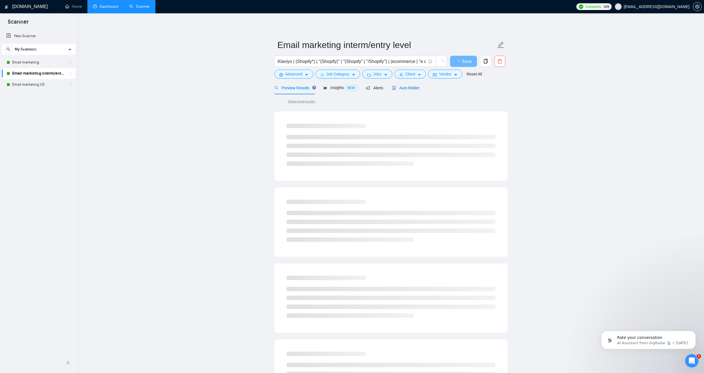
click at [411, 90] on span "Auto Bidder" at bounding box center [405, 88] width 27 height 4
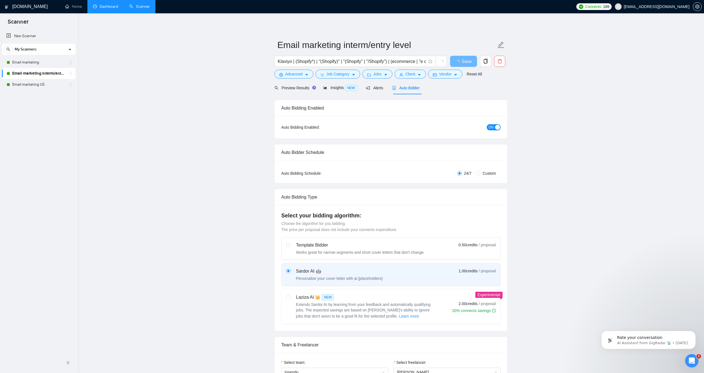
checkbox input "true"
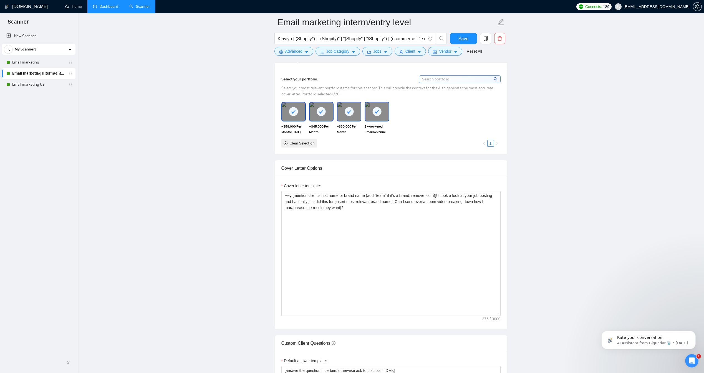
scroll to position [533, 0]
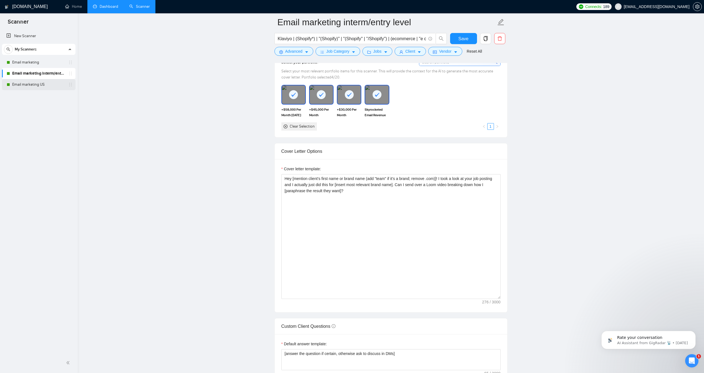
click at [37, 82] on link "Email marketing US" at bounding box center [38, 84] width 53 height 11
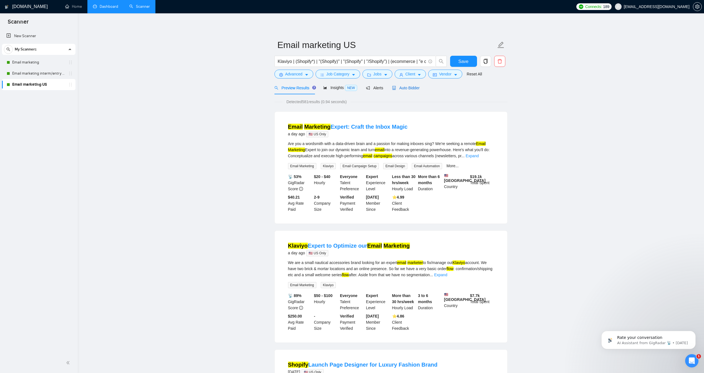
click at [400, 90] on span "Auto Bidder" at bounding box center [405, 88] width 27 height 4
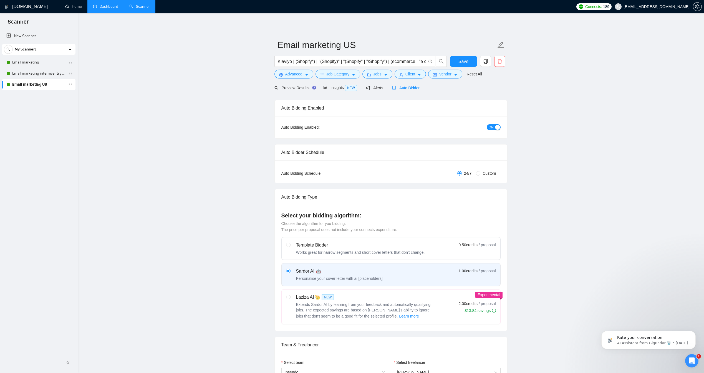
checkbox input "true"
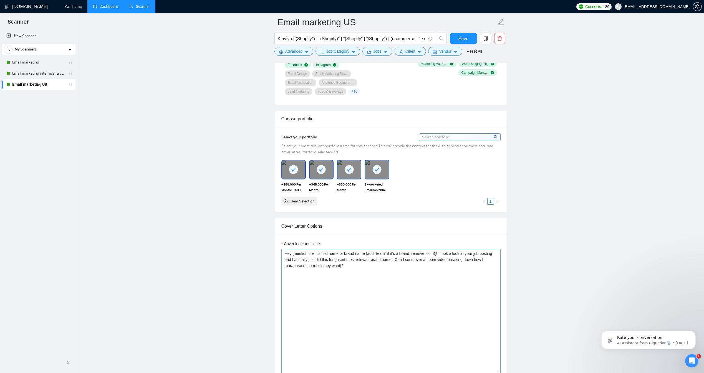
scroll to position [594, 0]
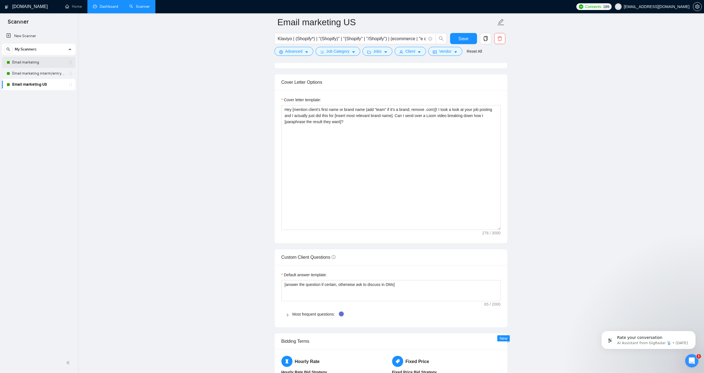
click at [56, 65] on link "Email marketing" at bounding box center [38, 62] width 53 height 11
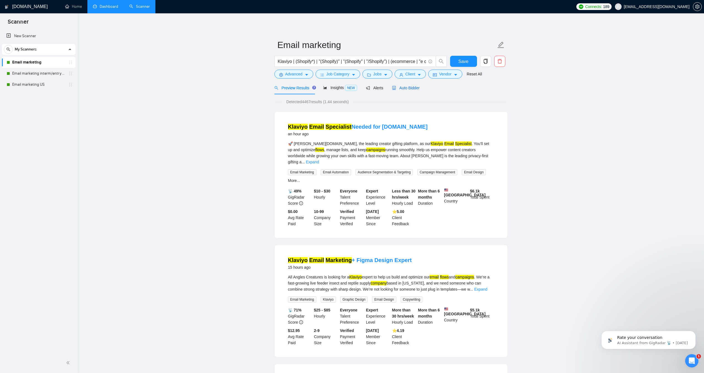
click at [405, 90] on span "Auto Bidder" at bounding box center [405, 88] width 27 height 4
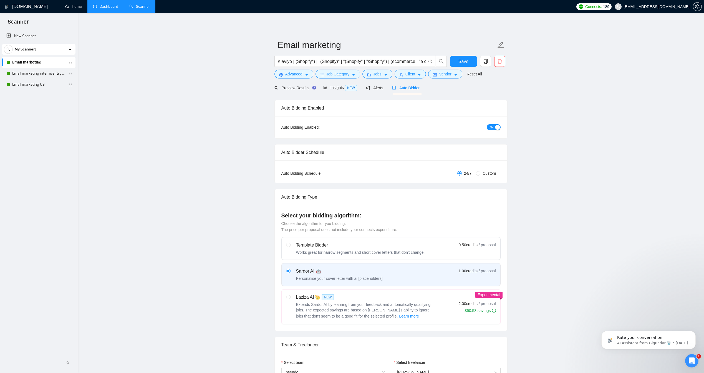
checkbox input "true"
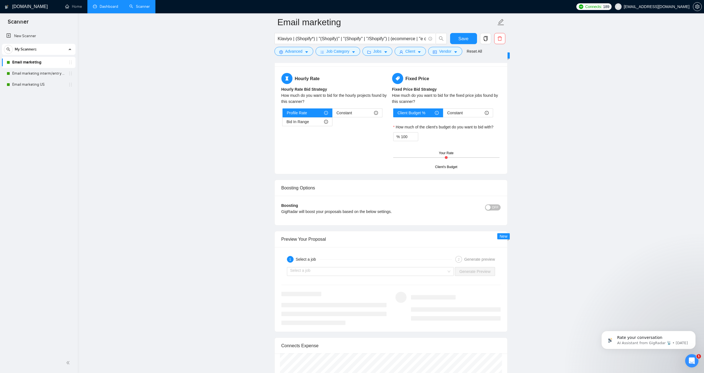
scroll to position [964, 0]
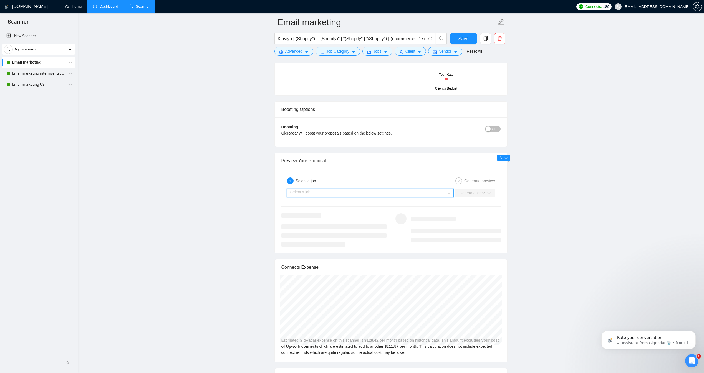
click at [389, 197] on input "search" at bounding box center [368, 193] width 157 height 8
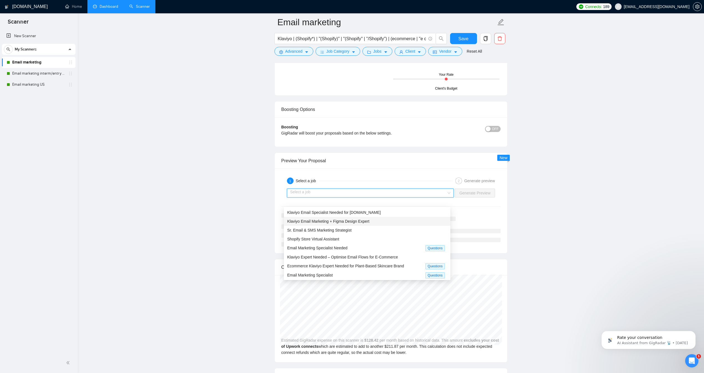
click at [370, 221] on span "Klaviyo Email Marketing + Figma Design Expert" at bounding box center [328, 221] width 82 height 4
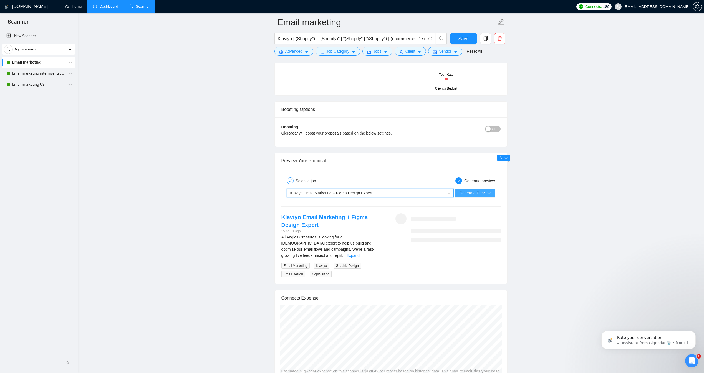
click at [469, 196] on span "Generate Preview" at bounding box center [475, 193] width 31 height 6
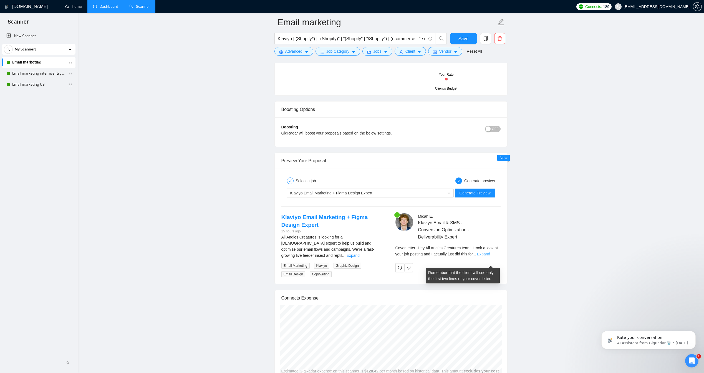
click at [488, 257] on link "Expand" at bounding box center [483, 254] width 13 height 4
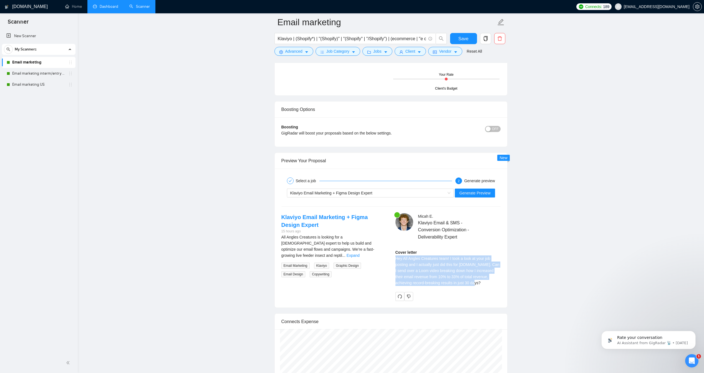
drag, startPoint x: 486, startPoint y: 291, endPoint x: 391, endPoint y: 268, distance: 97.9
click at [391, 268] on div "Micah E . Klaviyo Email & SMS - Conversion Optimization - Deliverability Expert…" at bounding box center [448, 257] width 114 height 87
copy div "Hey All Angles Creatures team! I took a look at your job posting and I actually…"
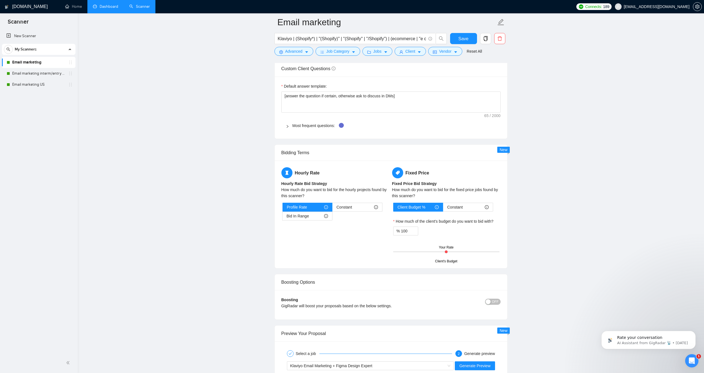
scroll to position [768, 0]
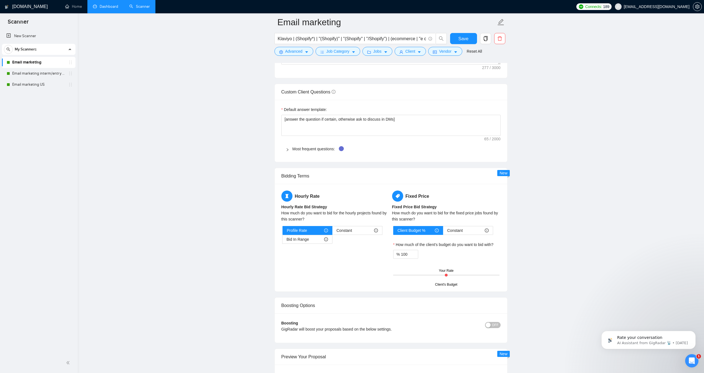
click at [642, 188] on main "Email marketing Klaviyo | (Shopify*) | "(Shopify)" | "(Shopify" | "/Shopify") |…" at bounding box center [391, 110] width 609 height 1713
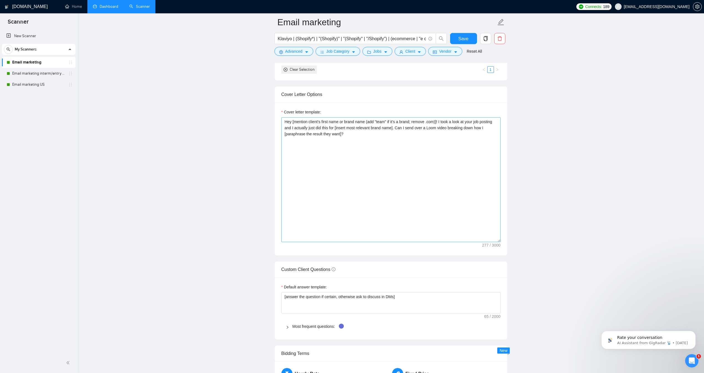
scroll to position [589, 0]
drag, startPoint x: 368, startPoint y: 146, endPoint x: 273, endPoint y: 133, distance: 95.6
click at [275, 133] on div "Cover letter template: Hey [mention client’s first name or brand name (add "tea…" at bounding box center [391, 180] width 233 height 153
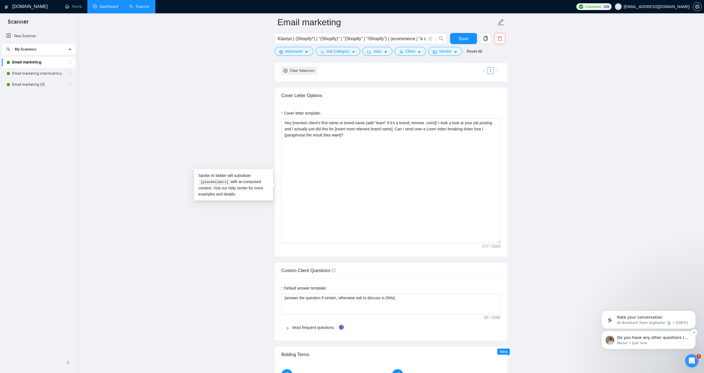
click at [644, 346] on div "Do you have any other questions I can help with? 😊 Nazar • Just now" at bounding box center [649, 340] width 94 height 18
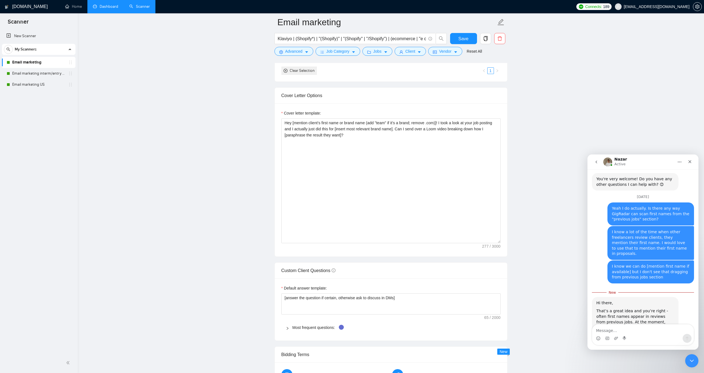
scroll to position [418, 0]
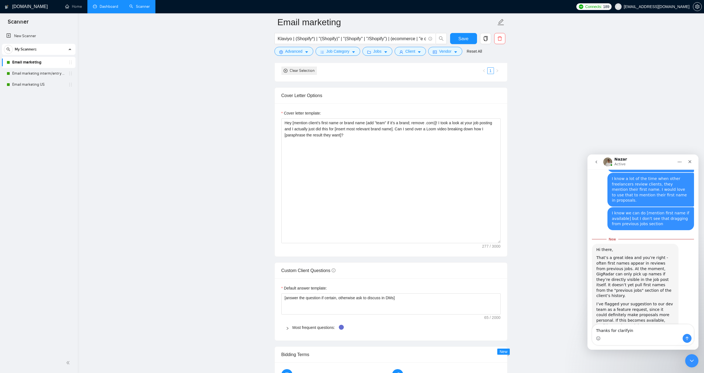
type textarea "Thanks for clarifying"
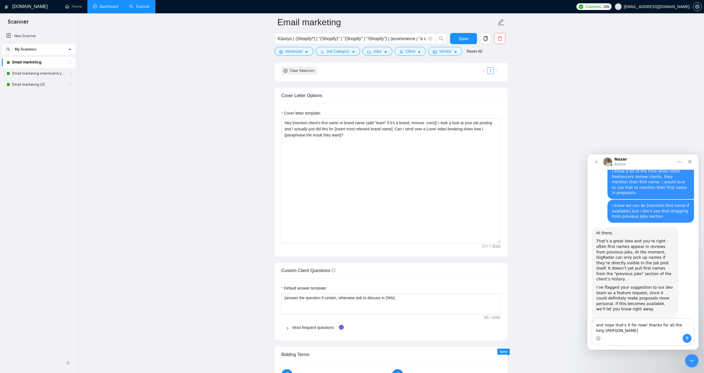
type textarea "and nope that's it for now! thanks for all the help nazar"
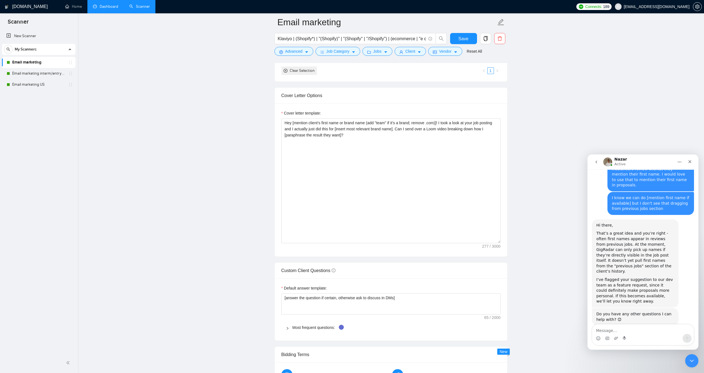
scroll to position [443, 0]
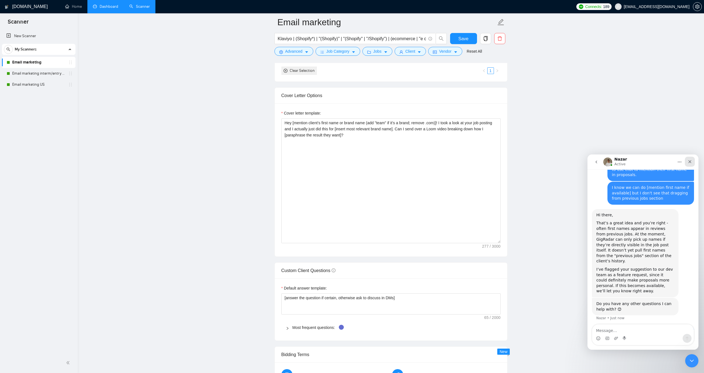
click at [691, 164] on icon "Close" at bounding box center [690, 162] width 4 height 4
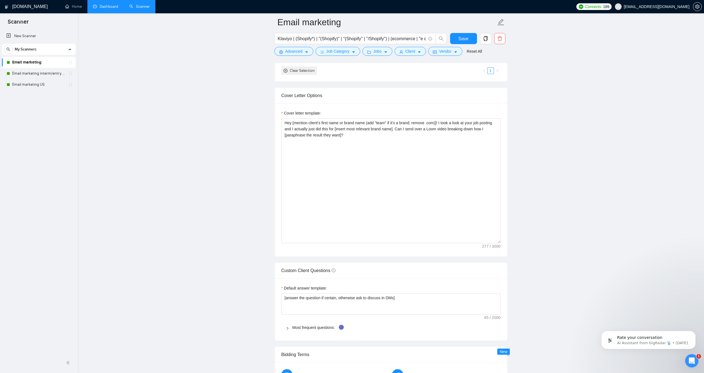
scroll to position [0, 0]
click at [684, 7] on span "[EMAIL_ADDRESS][DOMAIN_NAME]" at bounding box center [657, 7] width 66 height 0
click at [699, 4] on icon "setting" at bounding box center [698, 6] width 4 height 4
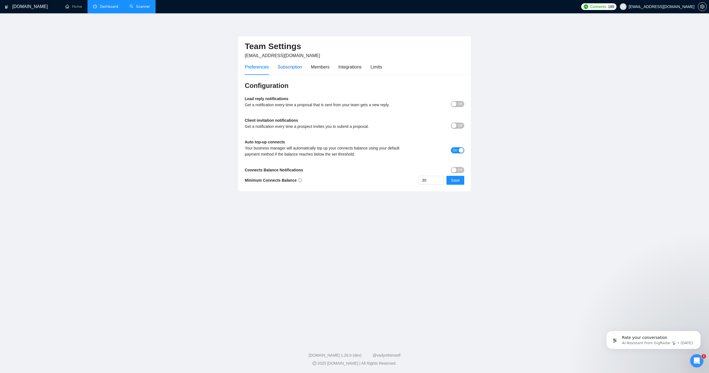
click at [299, 68] on div "Subscription" at bounding box center [289, 67] width 24 height 7
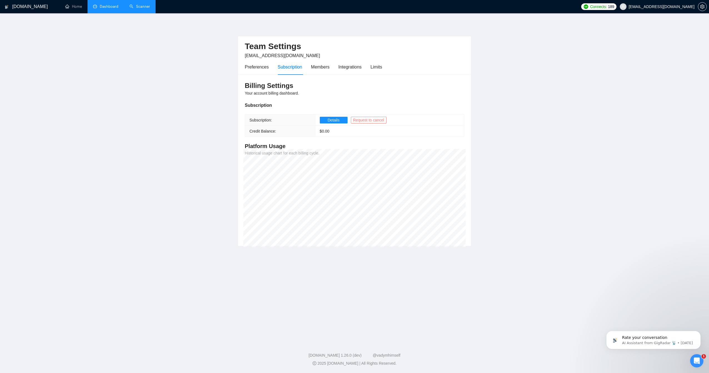
click at [360, 119] on span "Request to cancel" at bounding box center [368, 120] width 31 height 6
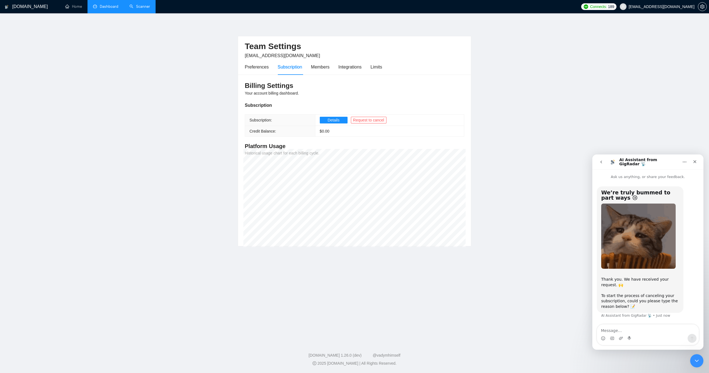
click at [646, 328] on textarea "Message…" at bounding box center [648, 329] width 102 height 9
type textarea "planning on not using upwork 6months from now"
click at [638, 329] on textarea "planning on not using upwork 6months from now" at bounding box center [648, 329] width 102 height 9
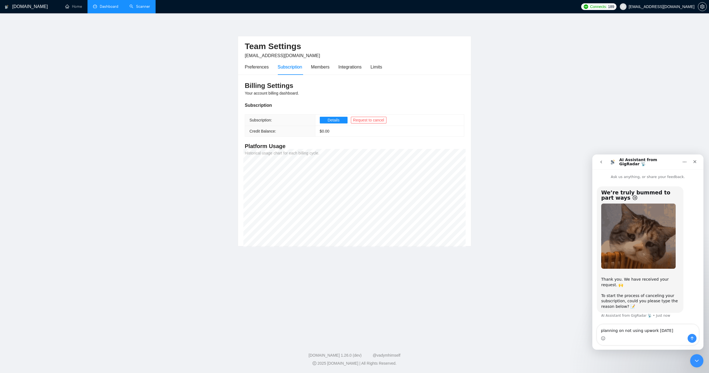
click at [638, 329] on textarea "planning on not using upwork 6months from now" at bounding box center [648, 329] width 102 height 9
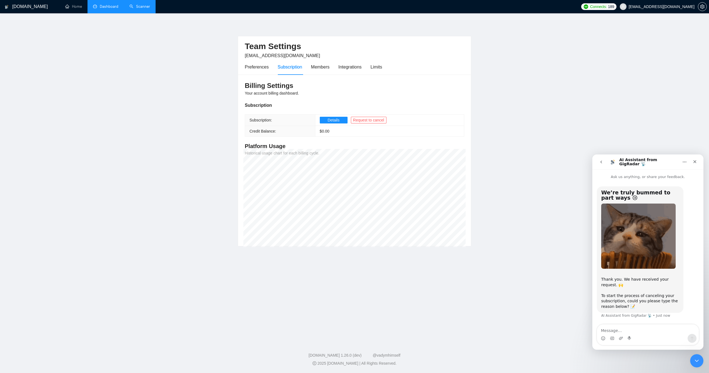
click at [602, 157] on button "go back" at bounding box center [601, 162] width 11 height 11
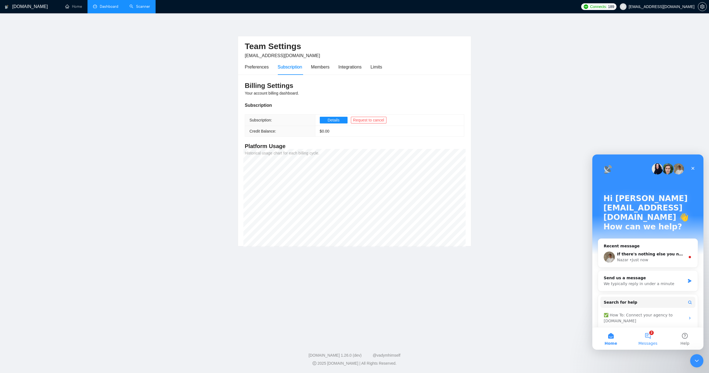
click at [653, 337] on button "2 Messages" at bounding box center [647, 339] width 37 height 22
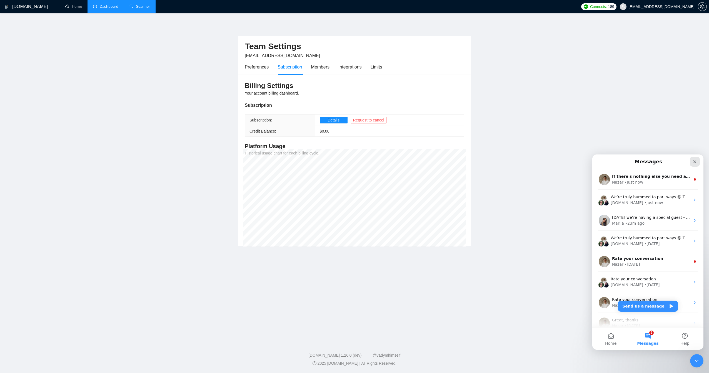
click at [694, 164] on icon "Close" at bounding box center [694, 162] width 4 height 4
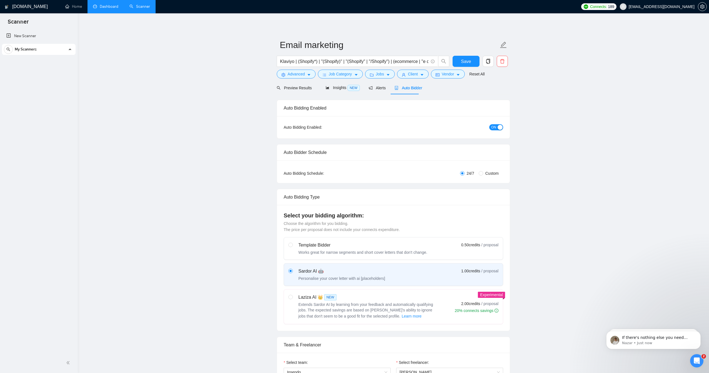
click at [19, 7] on h1 "[DOMAIN_NAME]" at bounding box center [30, 6] width 36 height 13
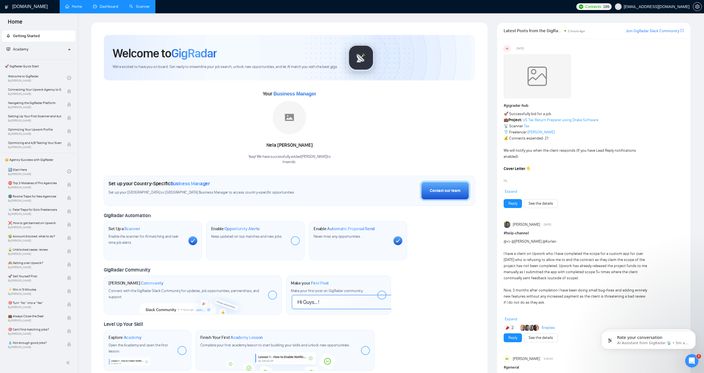
click at [148, 8] on link "Scanner" at bounding box center [139, 6] width 21 height 5
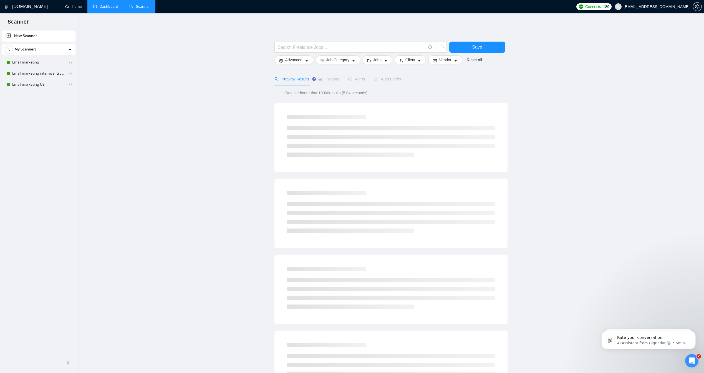
click at [113, 9] on link "Dashboard" at bounding box center [105, 6] width 25 height 5
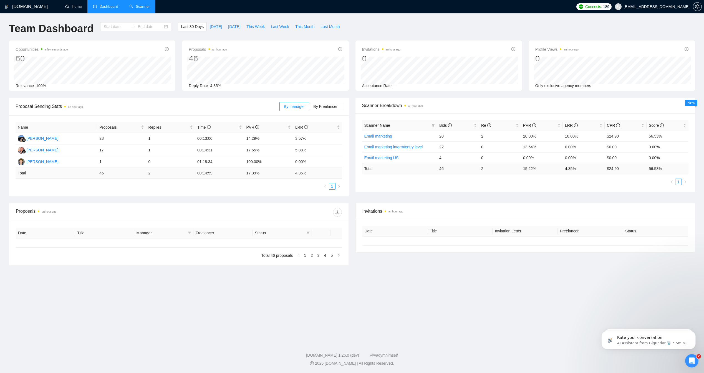
type input "2025-08-10"
type input "2025-09-09"
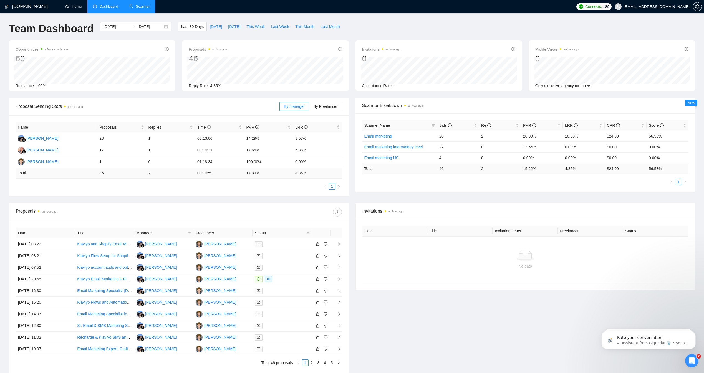
click at [136, 8] on link "Scanner" at bounding box center [139, 6] width 21 height 5
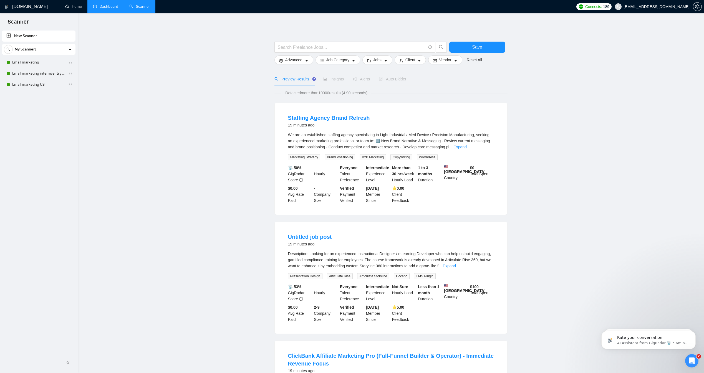
click at [398, 81] on span "Auto Bidder" at bounding box center [392, 79] width 27 height 4
click at [392, 81] on span "Auto Bidder" at bounding box center [392, 79] width 27 height 4
click at [37, 65] on link "Email marketing" at bounding box center [38, 62] width 53 height 11
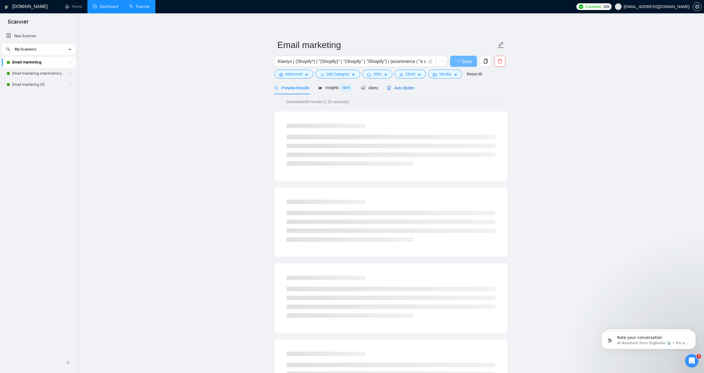
click at [396, 91] on div "Auto Bidder" at bounding box center [400, 88] width 27 height 6
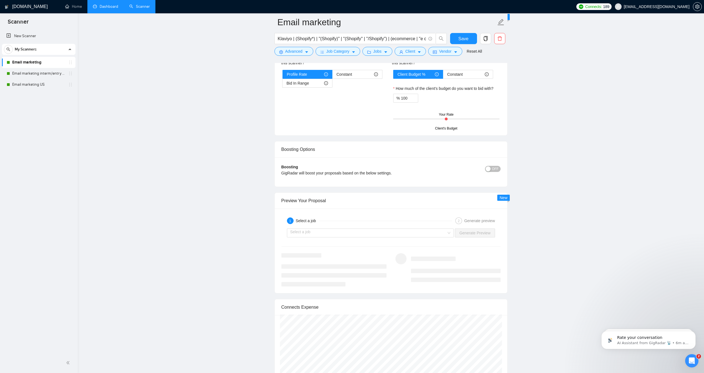
scroll to position [956, 0]
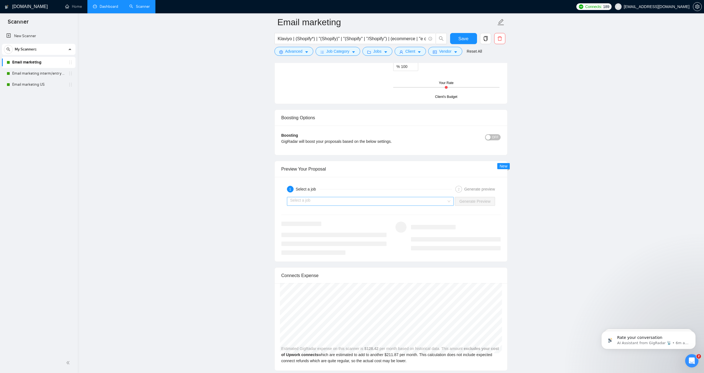
click at [404, 206] on input "search" at bounding box center [368, 201] width 157 height 8
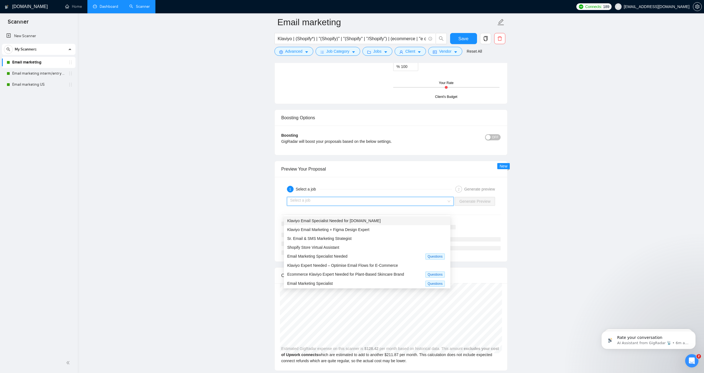
click at [344, 220] on span "Klaviyo Email Specialist Needed for Throne.com" at bounding box center [334, 221] width 94 height 4
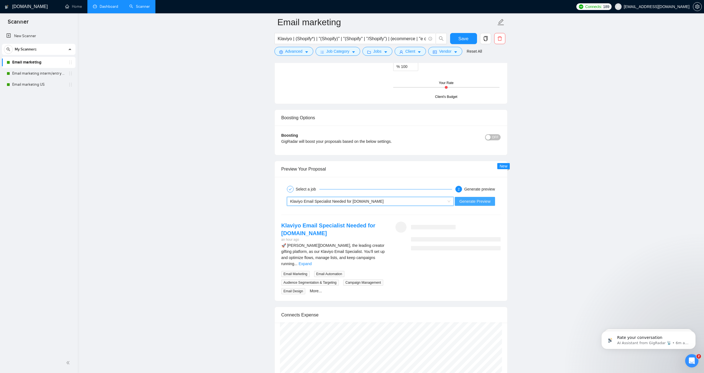
click at [464, 205] on span "Generate Preview" at bounding box center [475, 202] width 31 height 6
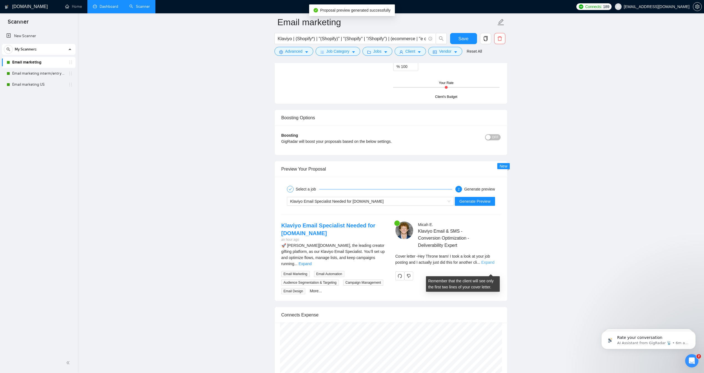
click at [487, 265] on link "Expand" at bounding box center [487, 262] width 13 height 4
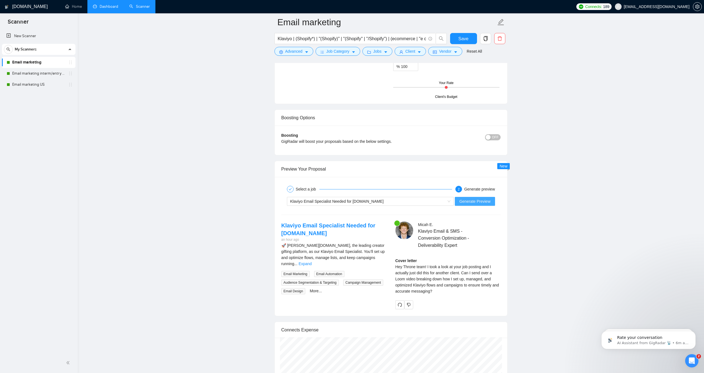
click at [468, 205] on span "Generate Preview" at bounding box center [475, 202] width 31 height 6
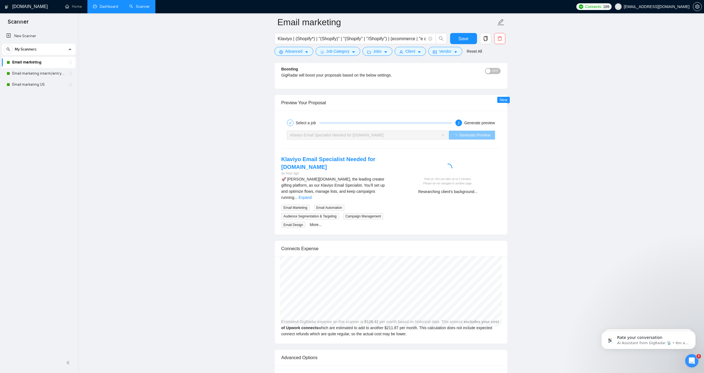
scroll to position [1035, 0]
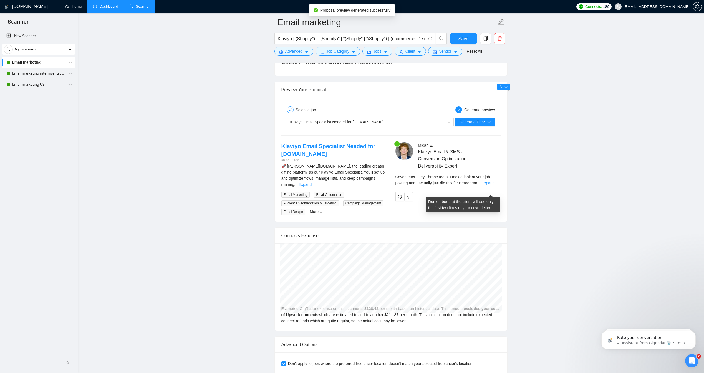
click at [482, 186] on div "Cover letter - Hey Throne team! I took a look at your job posting and I actuall…" at bounding box center [448, 180] width 105 height 12
click at [486, 185] on link "Expand" at bounding box center [488, 183] width 13 height 4
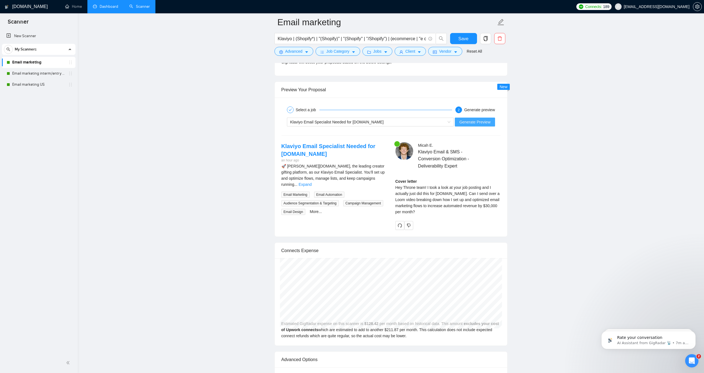
click at [468, 127] on button "Generate Preview" at bounding box center [475, 122] width 40 height 9
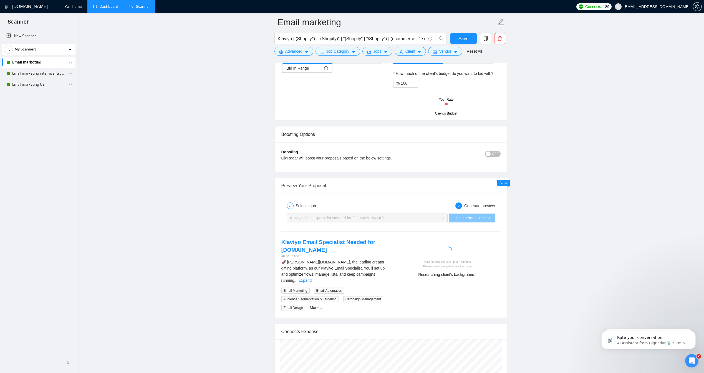
scroll to position [998, 0]
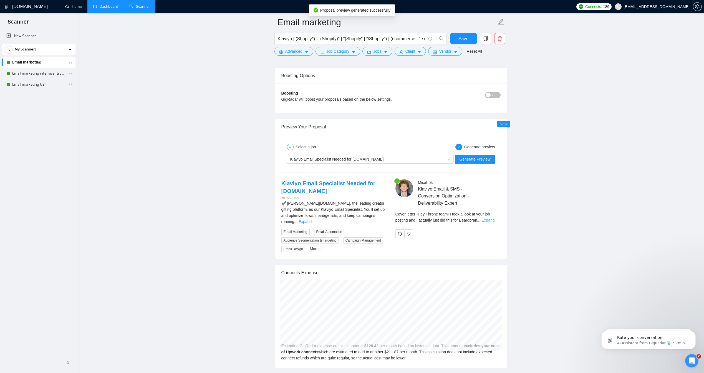
click at [488, 223] on link "Expand" at bounding box center [488, 220] width 13 height 4
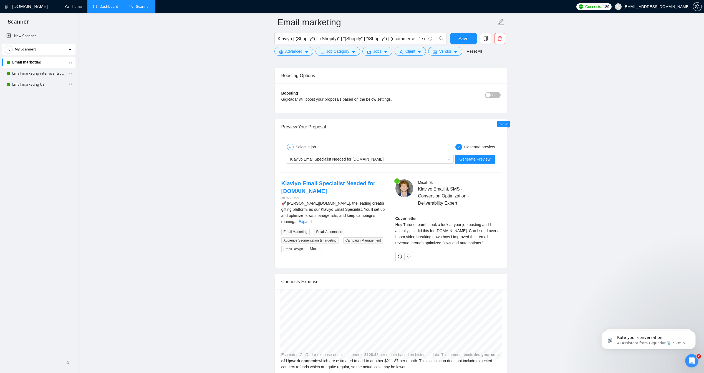
drag, startPoint x: 486, startPoint y: 252, endPoint x: 391, endPoint y: 236, distance: 96.0
click at [391, 236] on div "Micah E . Klaviyo Email & SMS - Conversion Optimization - Deliverability Expert…" at bounding box center [448, 220] width 114 height 81
copy div "Hey Throne team! I took a look at your job posting and I actually just did this…"
click at [382, 164] on div "Klaviyo Email Specialist Needed for Throne.com" at bounding box center [367, 159] width 155 height 8
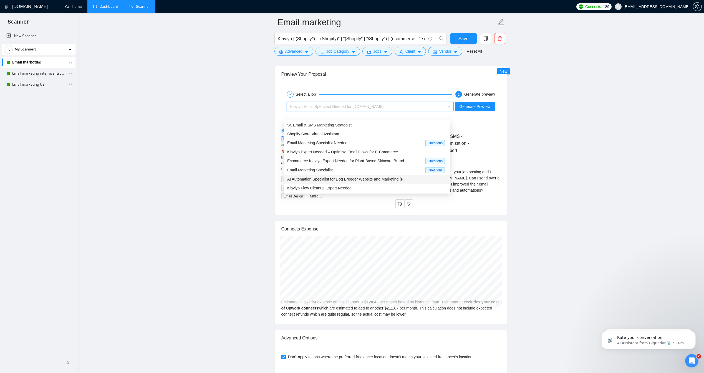
scroll to position [0, 0]
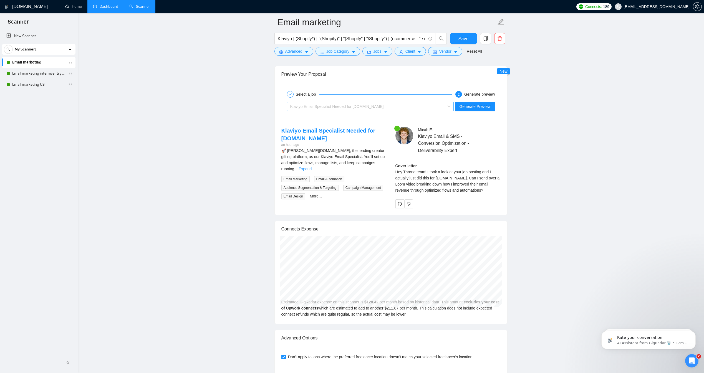
click at [329, 109] on span "Klaviyo Email Specialist Needed for Throne.com" at bounding box center [337, 106] width 94 height 4
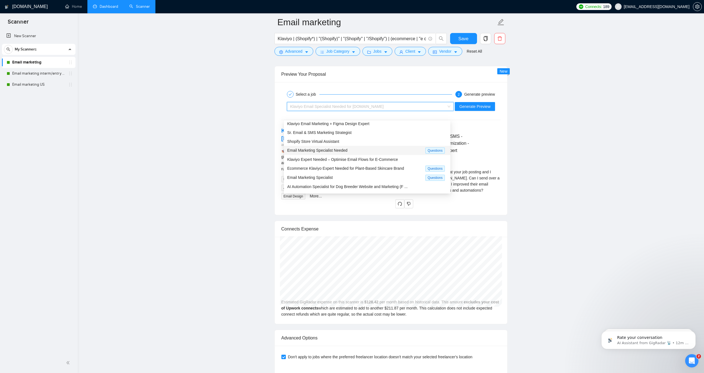
scroll to position [12, 0]
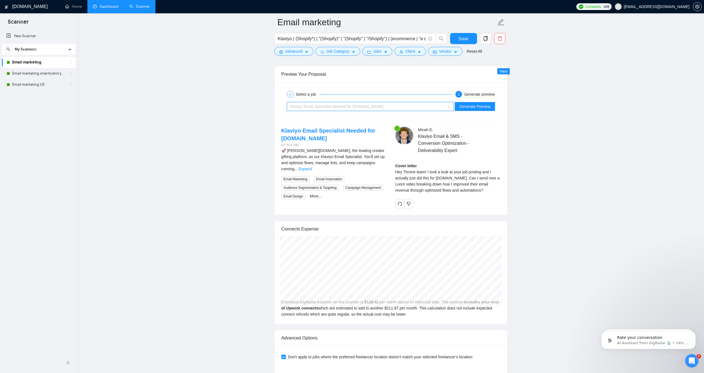
click at [365, 109] on span "Klaviyo Email Specialist Needed for Throne.com" at bounding box center [337, 106] width 94 height 4
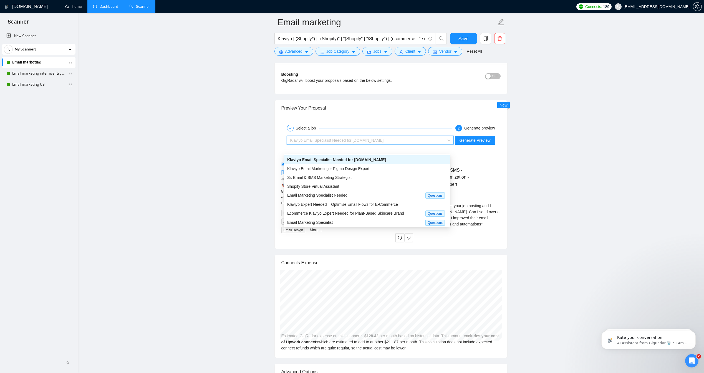
scroll to position [987, 0]
